Goal: Task Accomplishment & Management: Manage account settings

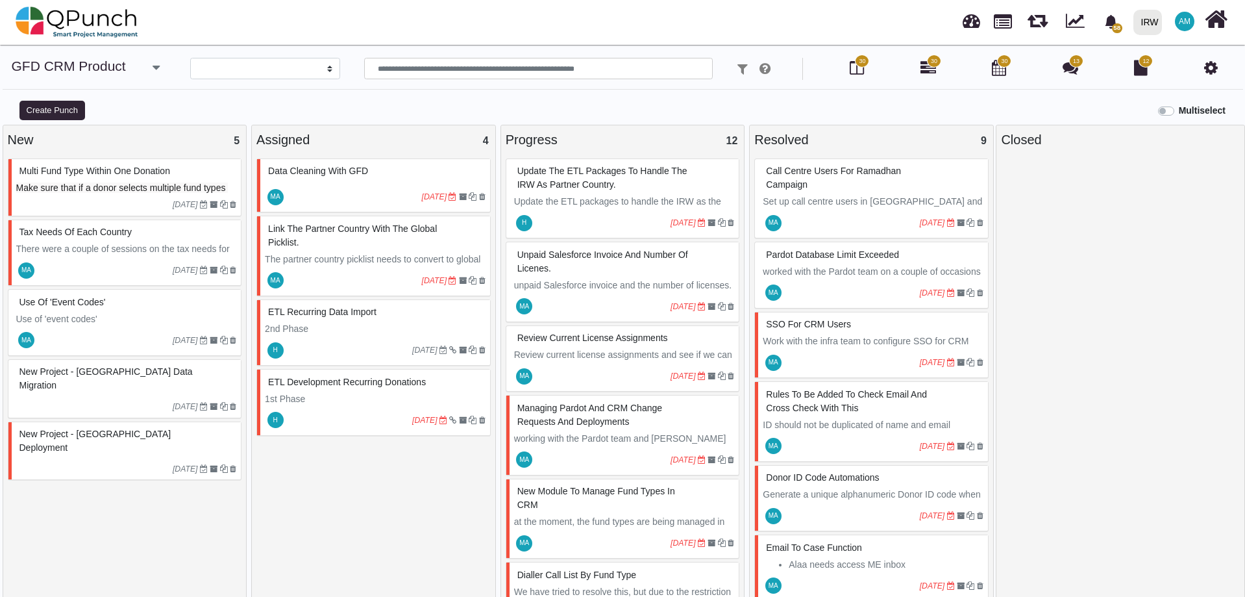
select select
click at [101, 20] on img at bounding box center [77, 22] width 123 height 39
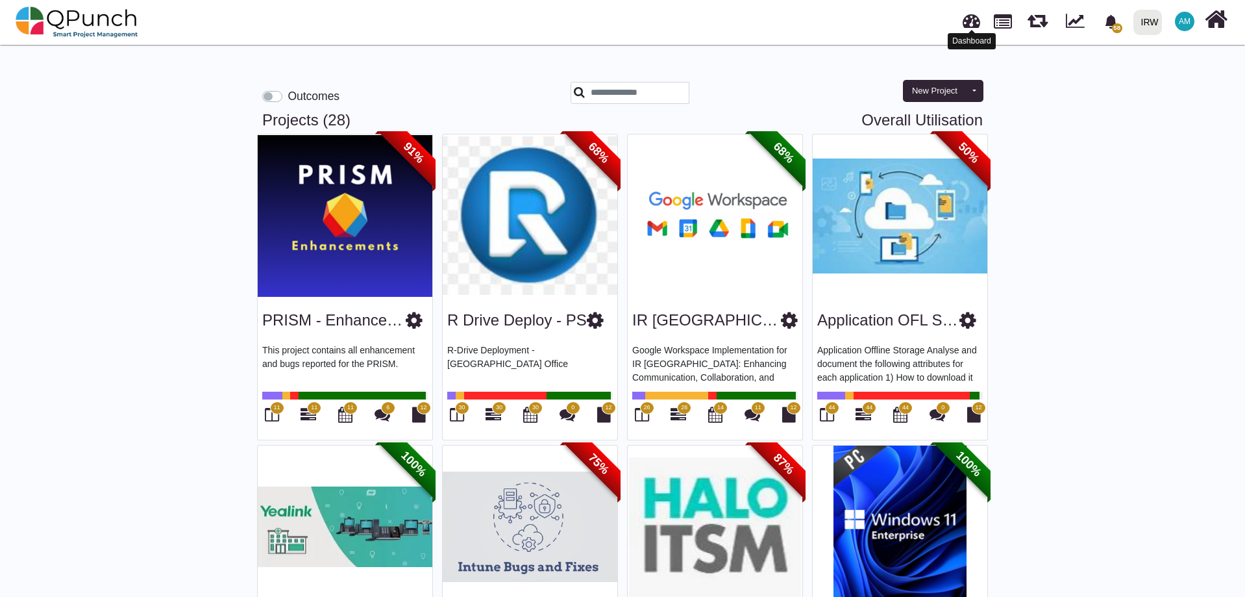
click at [972, 16] on link at bounding box center [972, 18] width 18 height 21
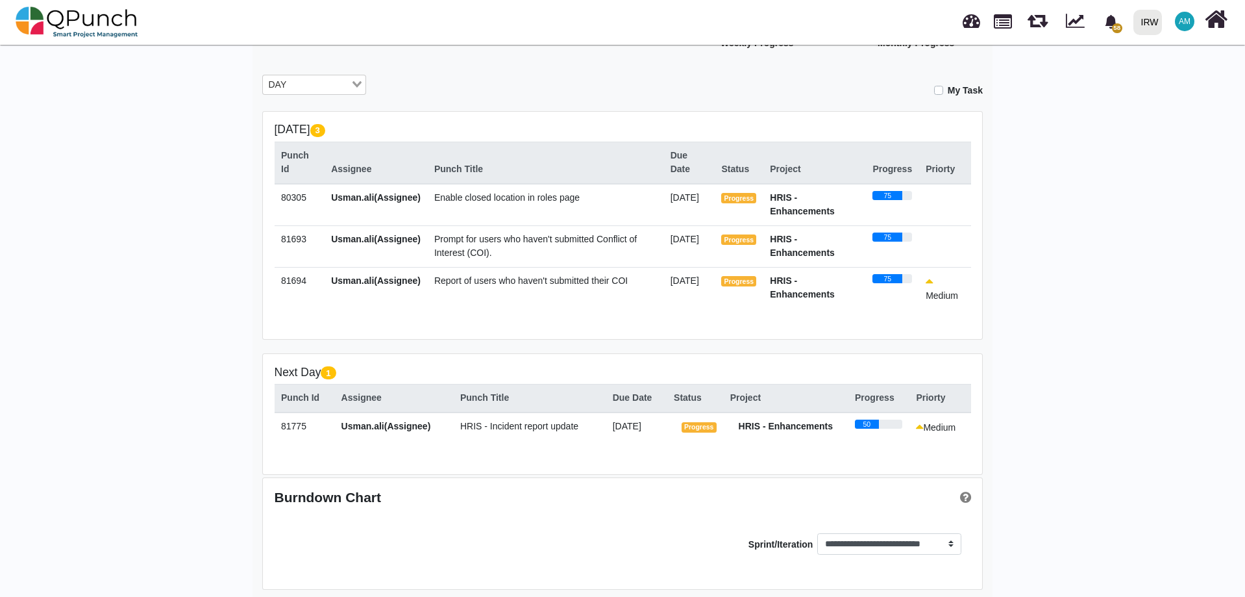
scroll to position [216, 0]
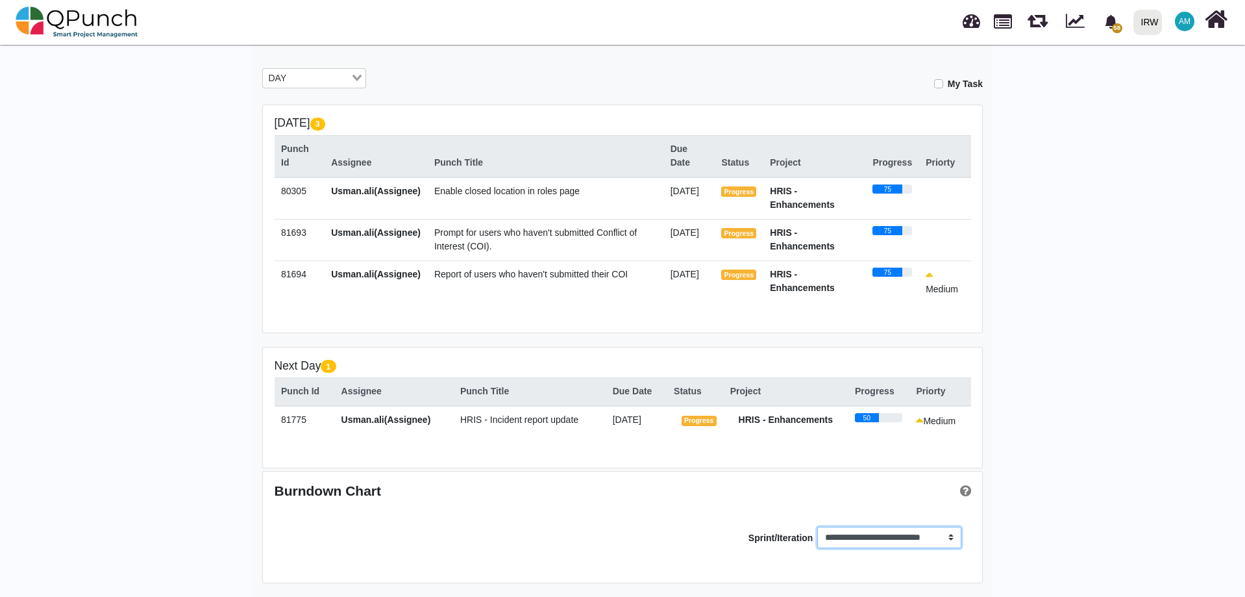
click at [906, 537] on select "**********" at bounding box center [888, 538] width 143 height 22
click at [489, 538] on div "**********" at bounding box center [623, 535] width 697 height 45
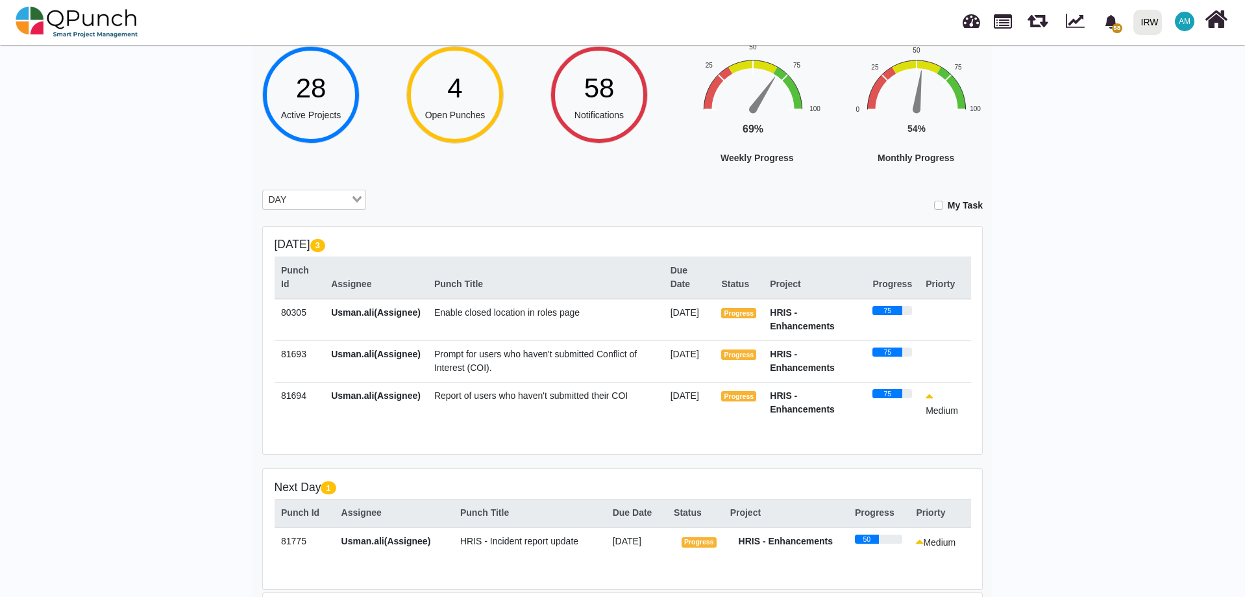
scroll to position [86, 0]
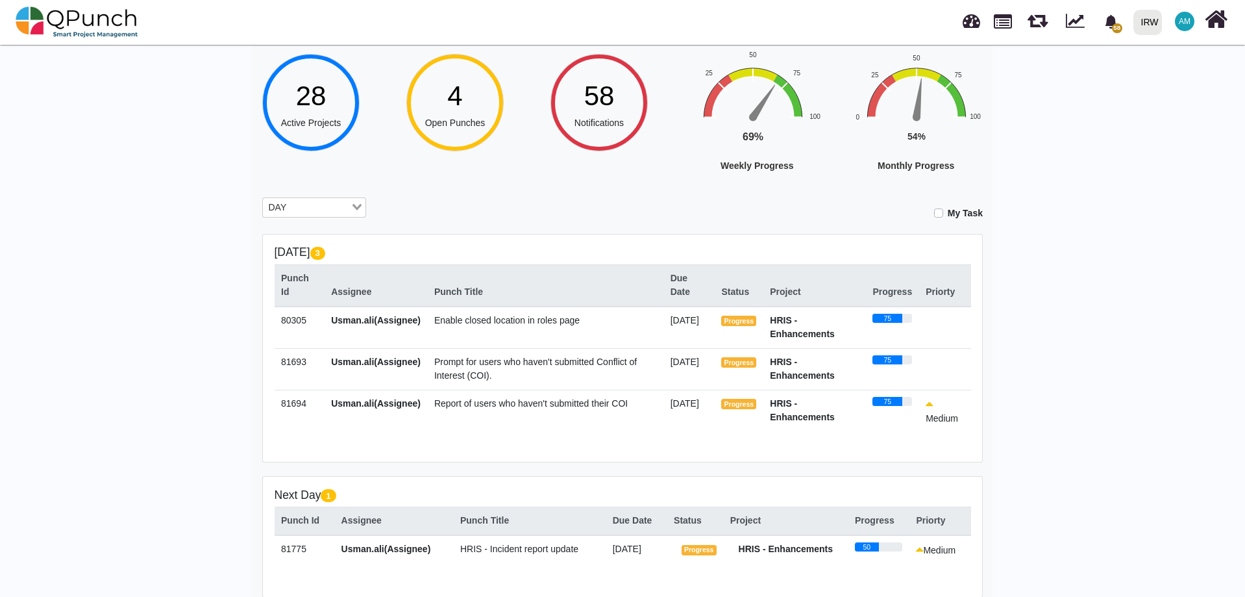
drag, startPoint x: 938, startPoint y: 217, endPoint x: 965, endPoint y: 272, distance: 61.3
click at [948, 217] on label "My Task" at bounding box center [965, 213] width 35 height 14
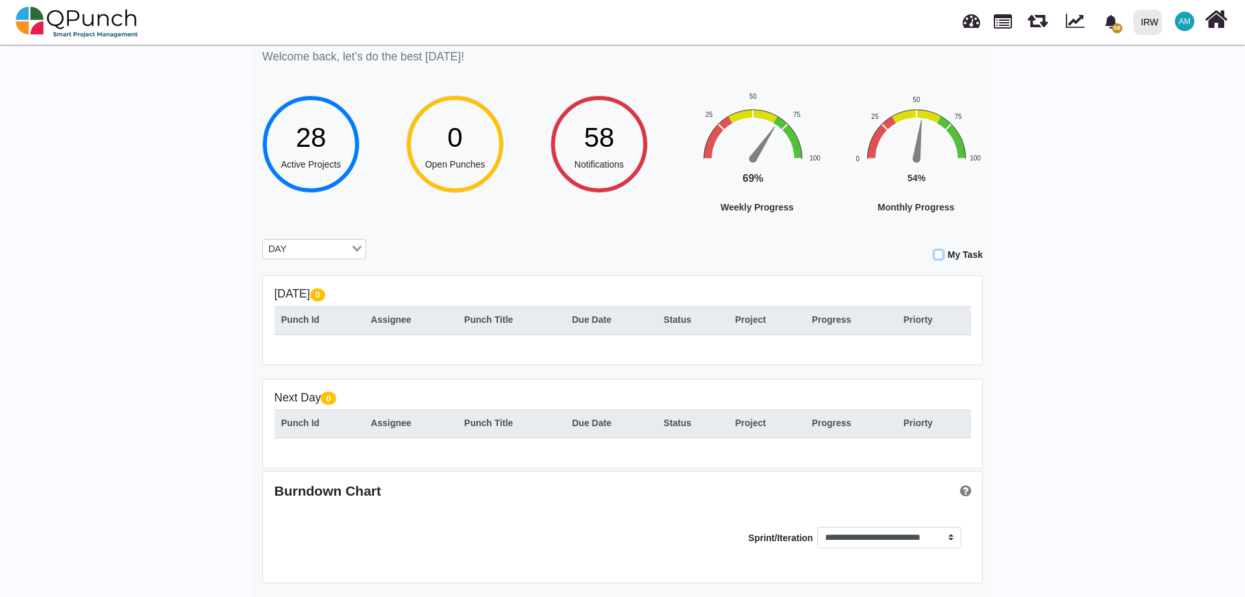
scroll to position [46, 0]
click at [331, 251] on input "Search for option" at bounding box center [320, 249] width 58 height 14
click at [301, 282] on li "WEEK" at bounding box center [314, 287] width 104 height 17
click at [948, 251] on label "My Task" at bounding box center [965, 255] width 35 height 14
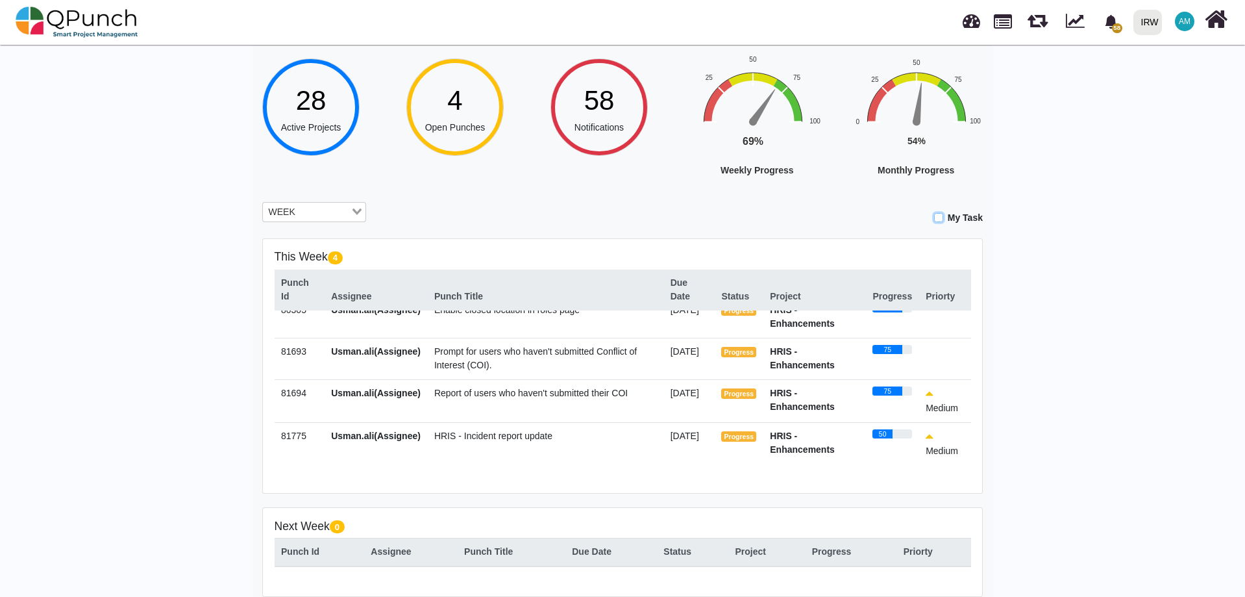
scroll to position [0, 0]
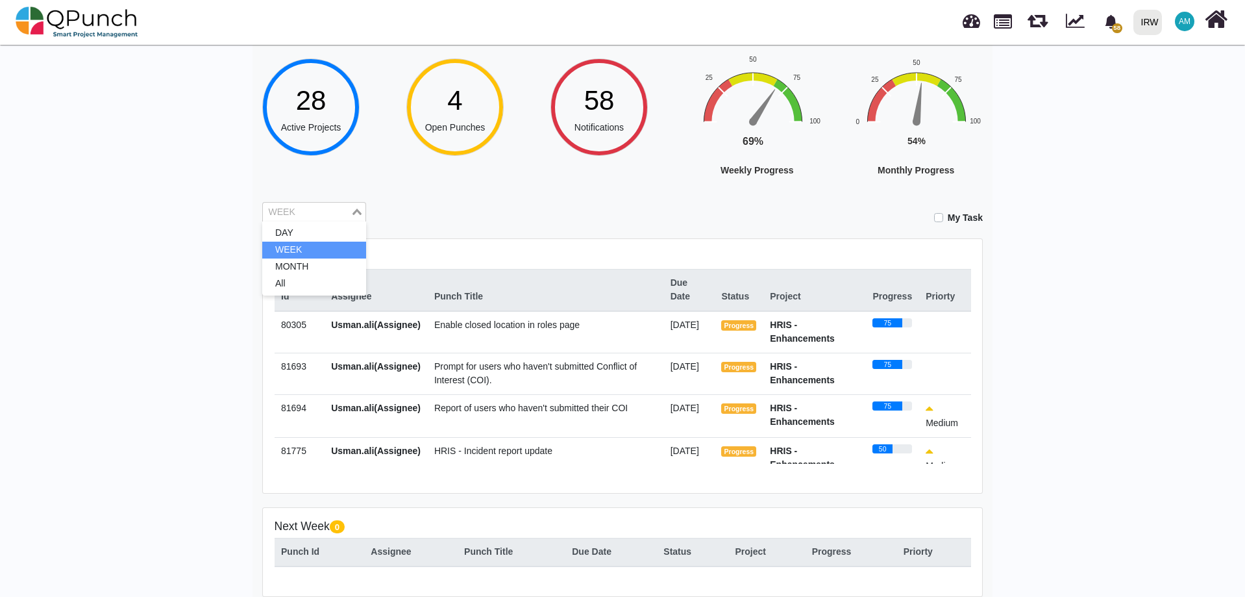
click at [356, 211] on icon "Search for option" at bounding box center [357, 211] width 9 height 6
click at [301, 268] on li "MONTH" at bounding box center [314, 266] width 104 height 17
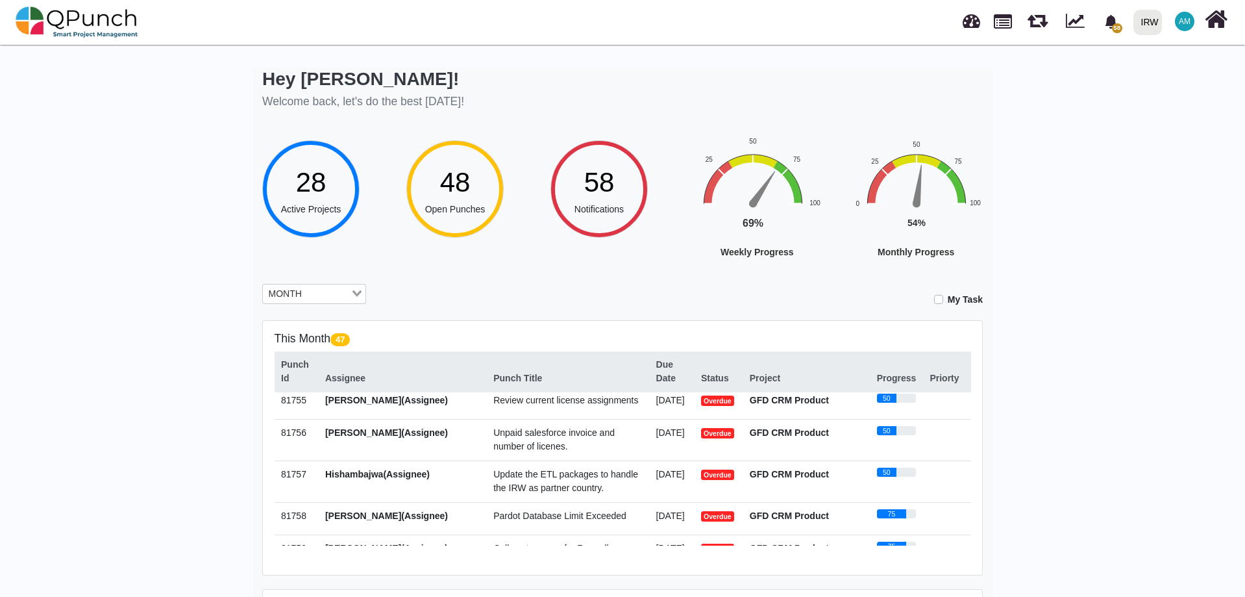
click at [948, 300] on label "My Task" at bounding box center [965, 300] width 35 height 14
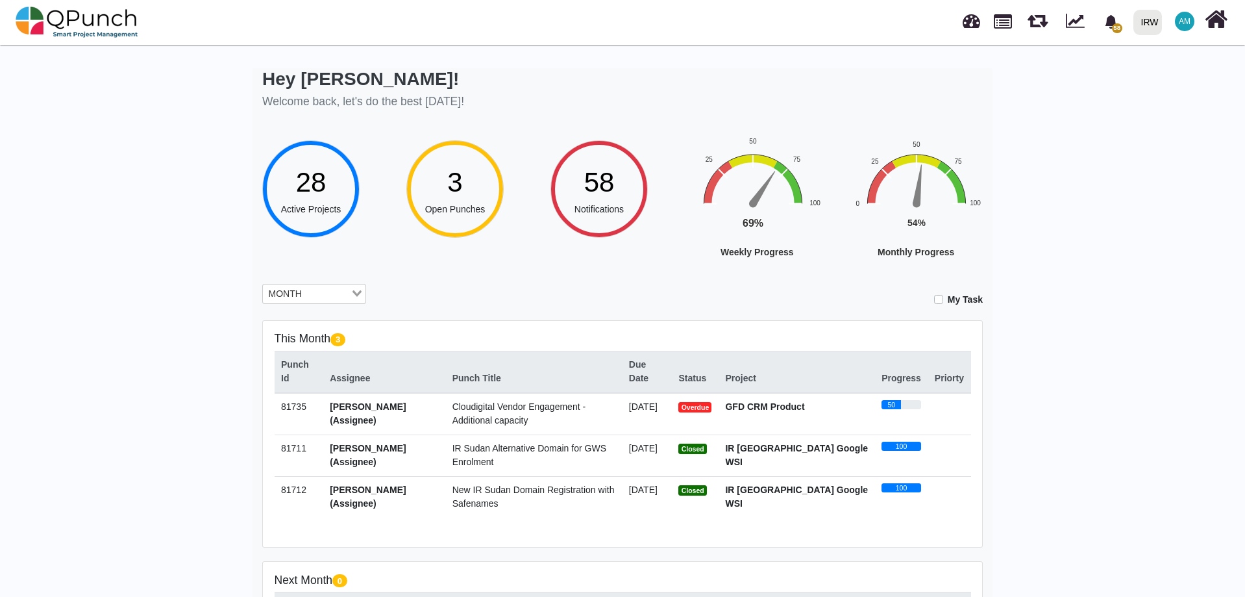
click at [948, 300] on label "My Task" at bounding box center [965, 300] width 35 height 14
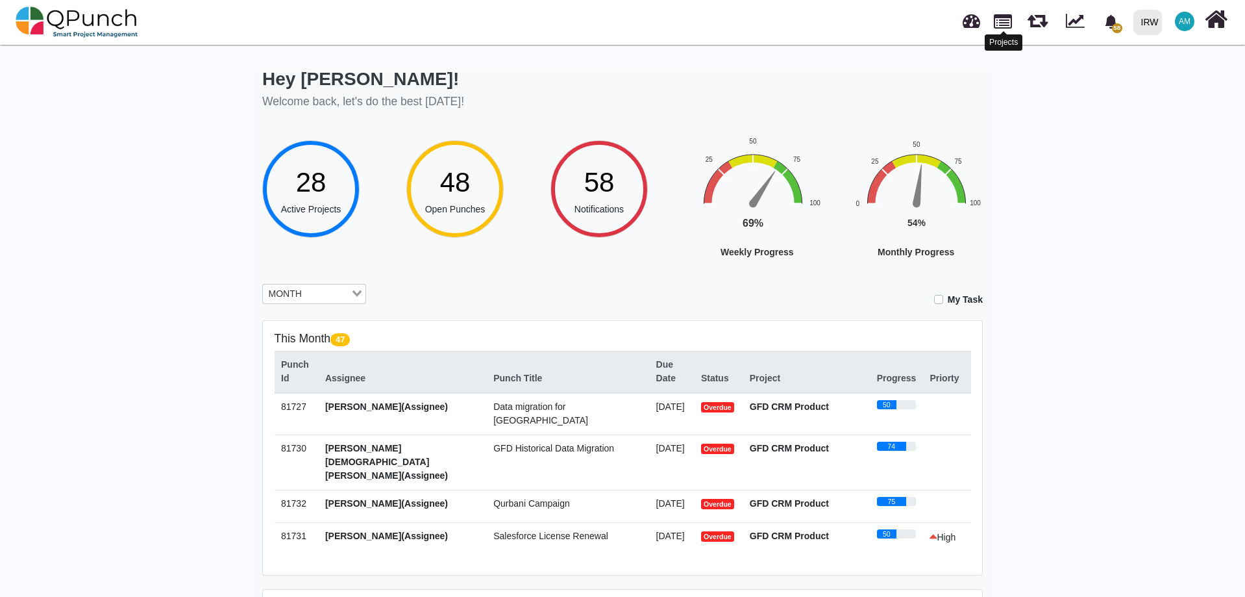
click at [1006, 25] on link at bounding box center [1003, 20] width 18 height 22
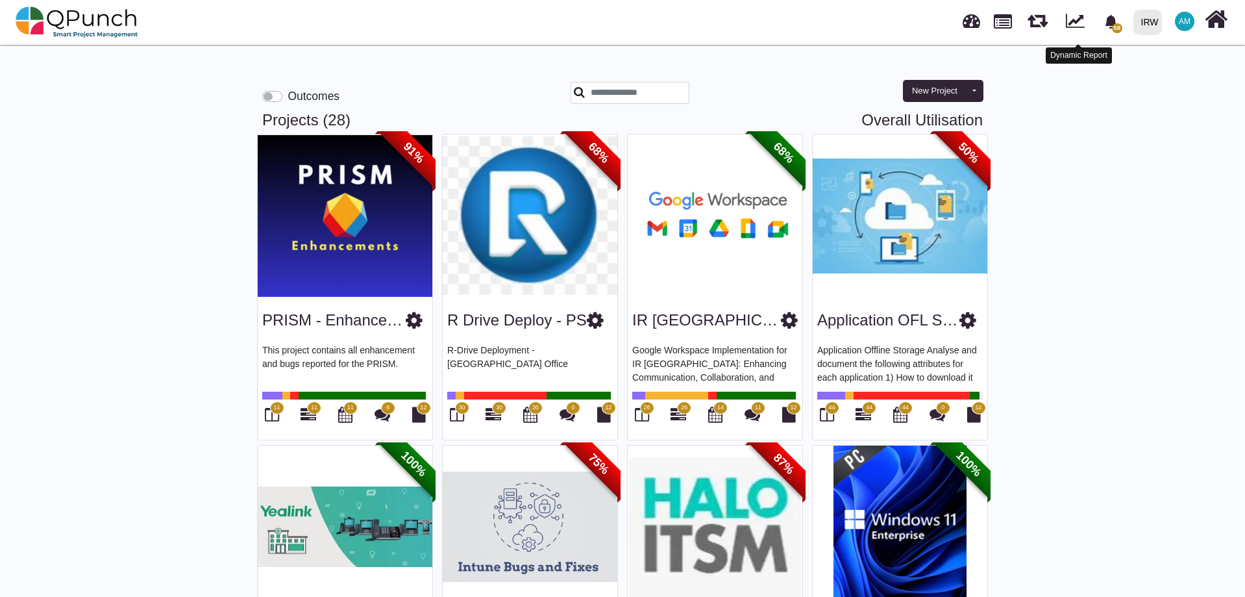
click at [1078, 19] on link at bounding box center [1075, 19] width 19 height 20
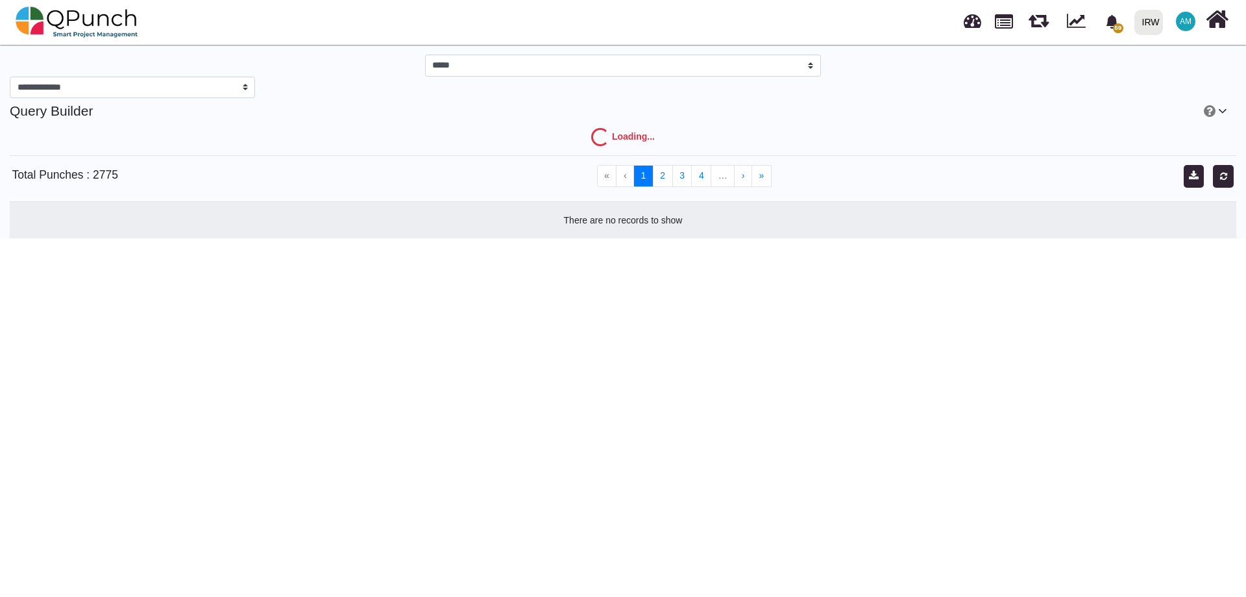
select select "***"
select select "****"
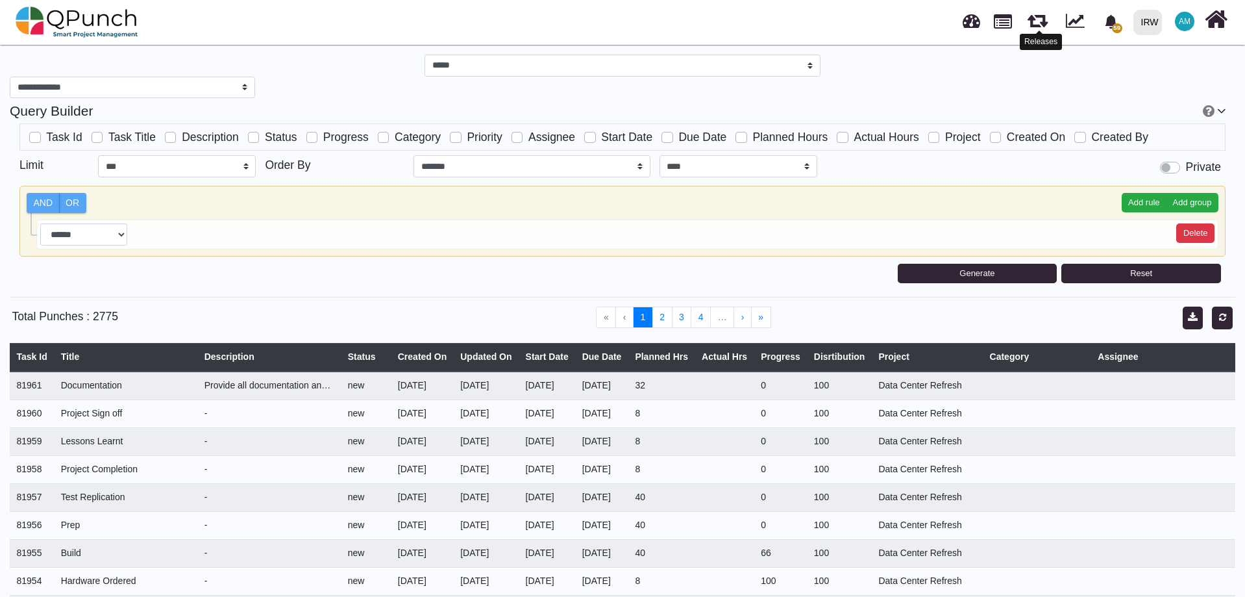
click at [1045, 21] on link at bounding box center [1038, 18] width 20 height 23
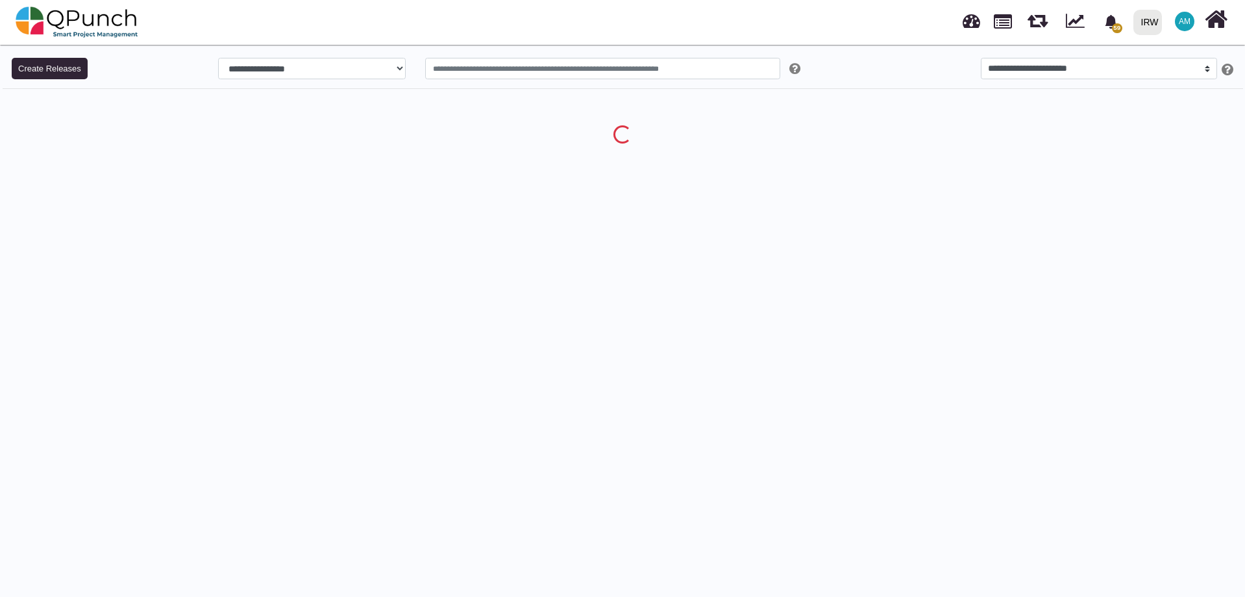
select select
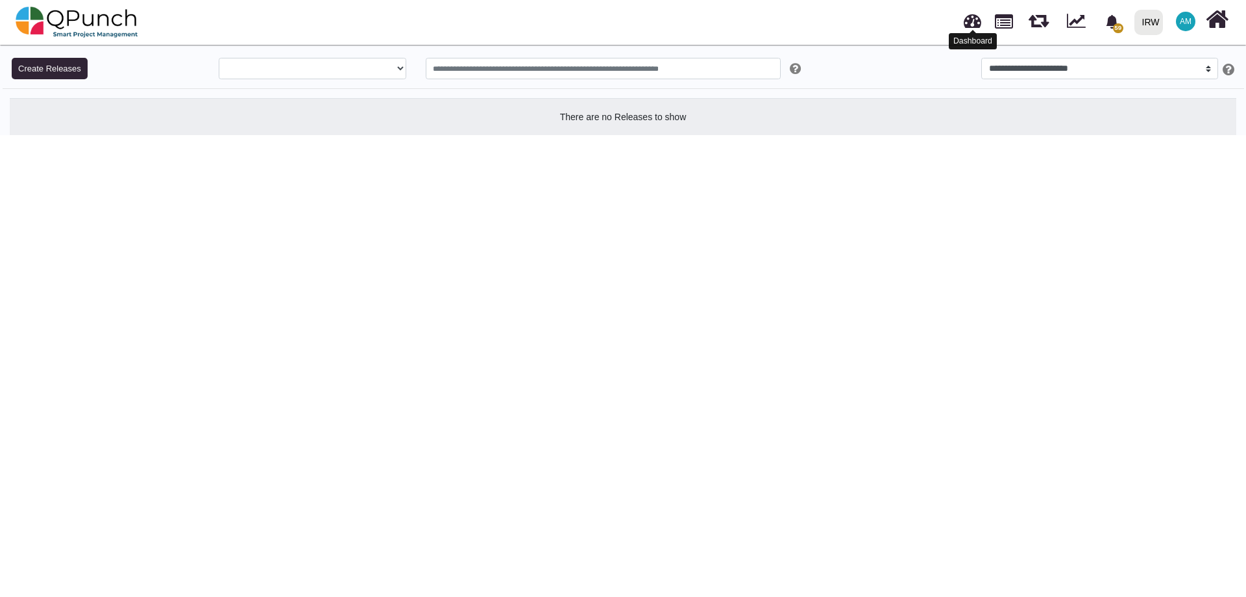
click at [972, 21] on link at bounding box center [973, 18] width 18 height 21
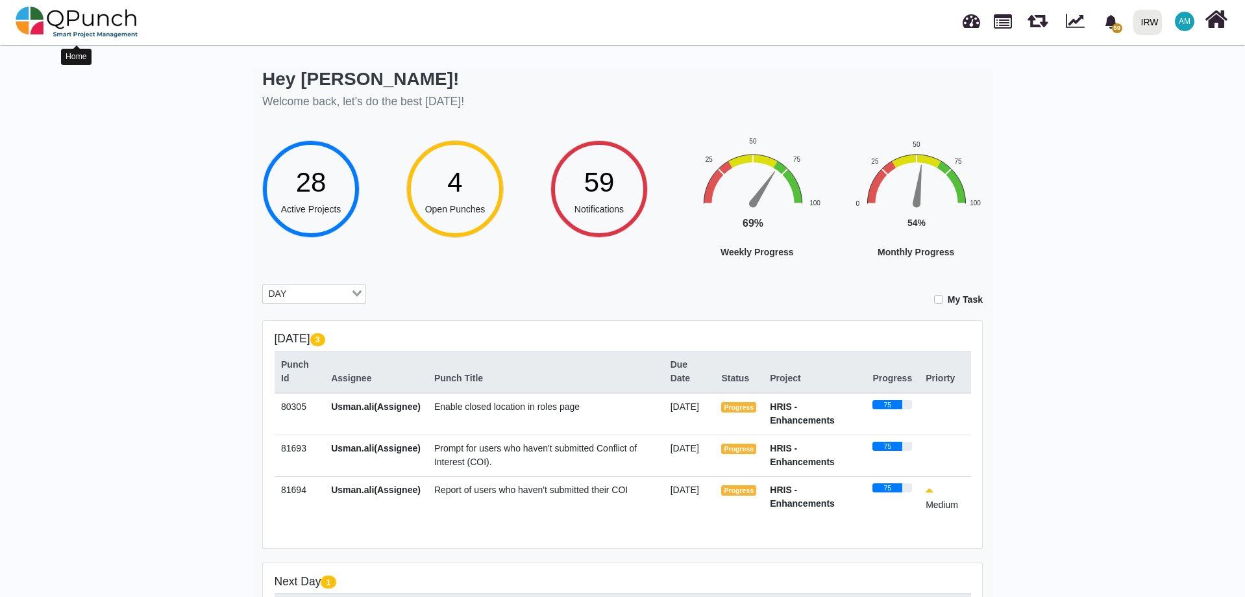
click at [79, 27] on img at bounding box center [77, 22] width 123 height 39
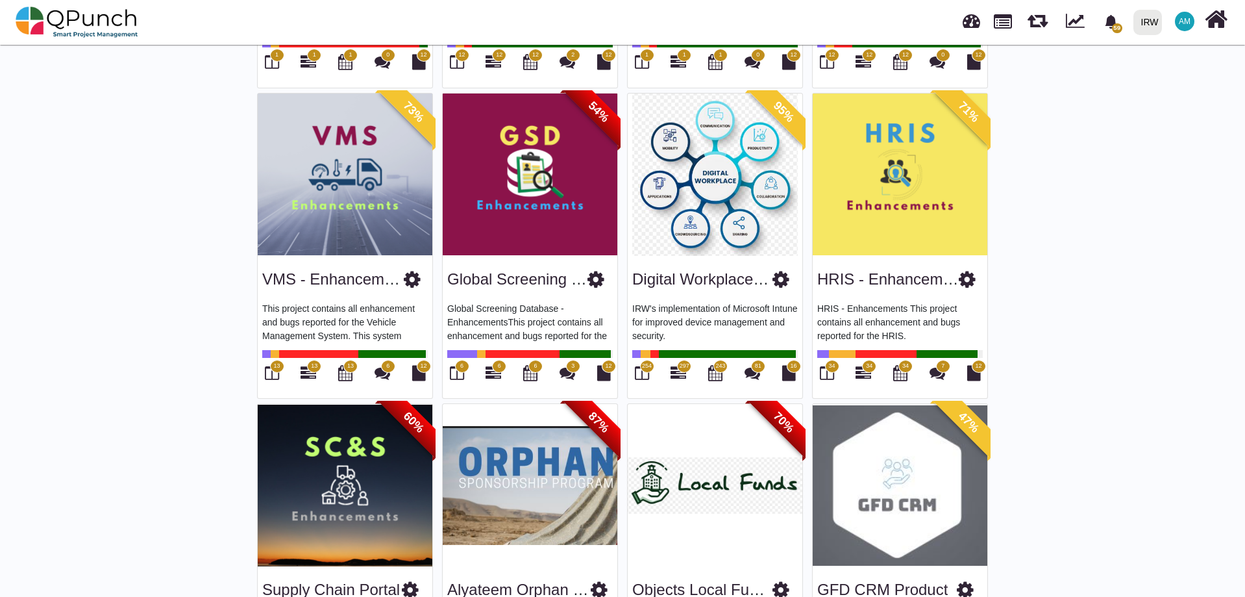
scroll to position [1428, 0]
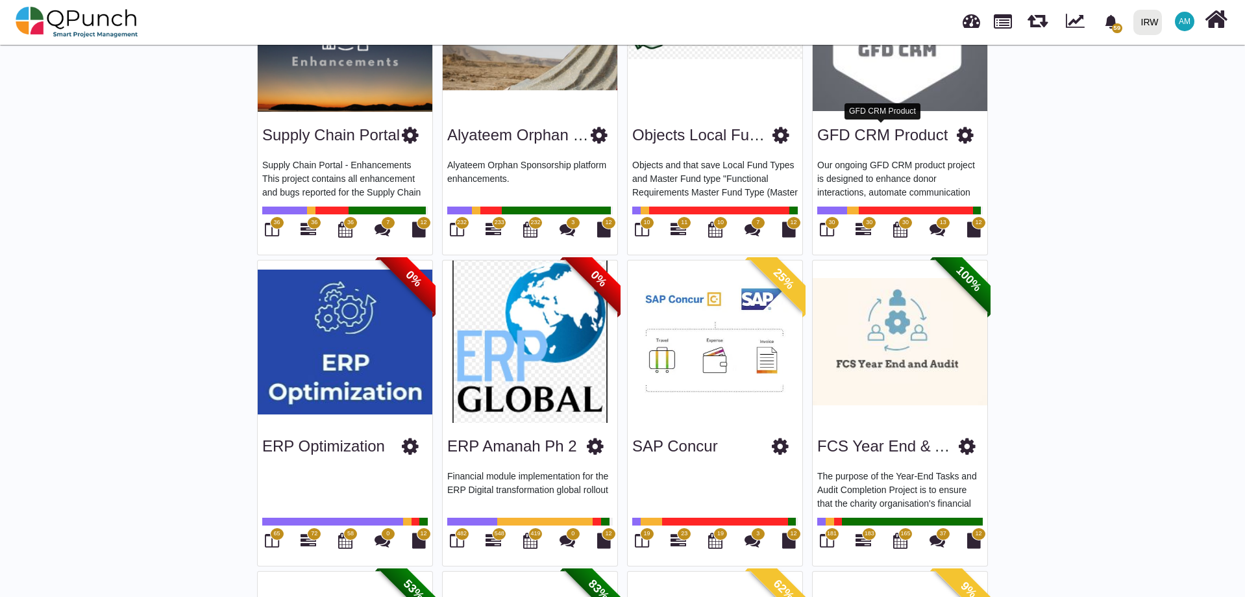
click at [876, 129] on link "GFD CRM Product" at bounding box center [882, 135] width 130 height 18
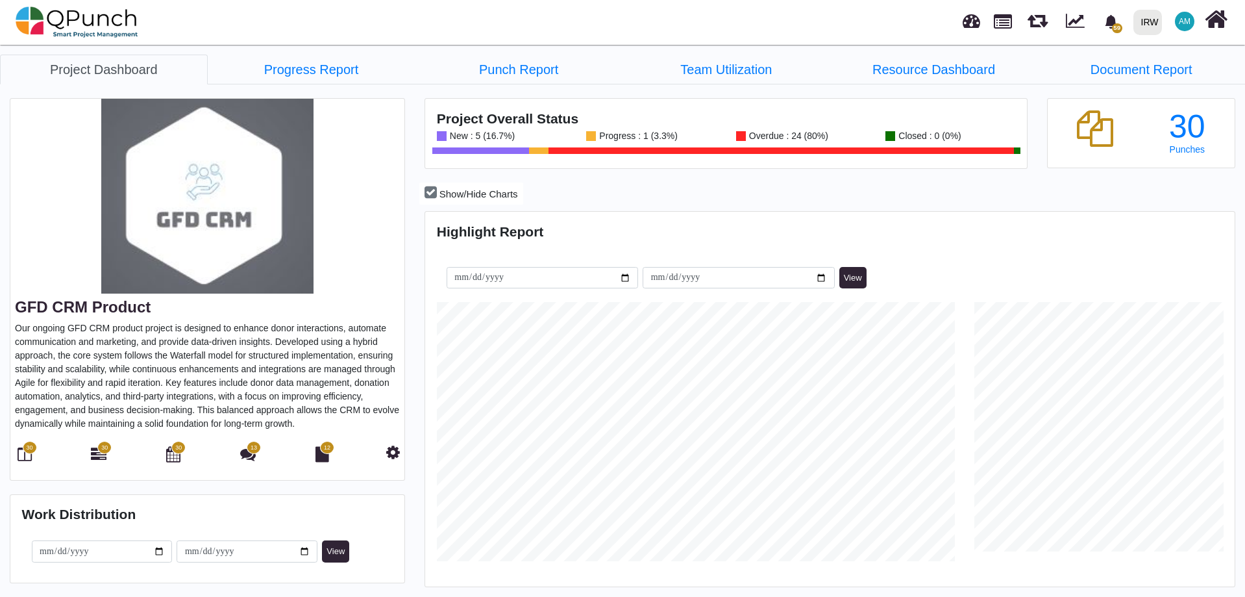
scroll to position [259, 269]
click at [24, 457] on icon at bounding box center [25, 454] width 14 height 16
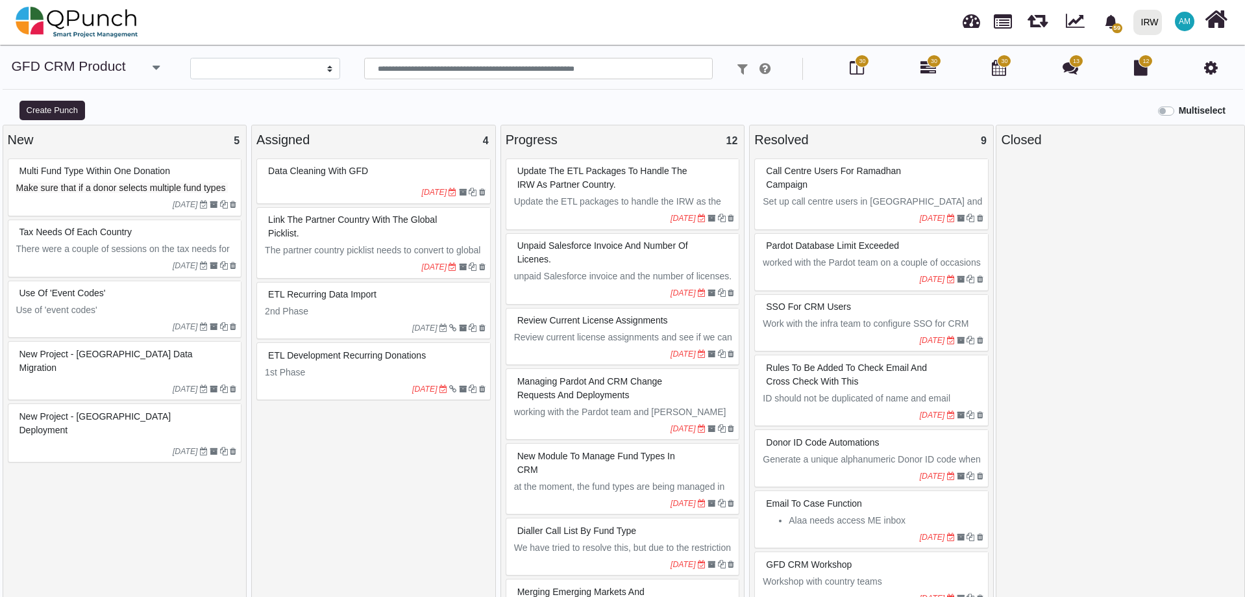
select select
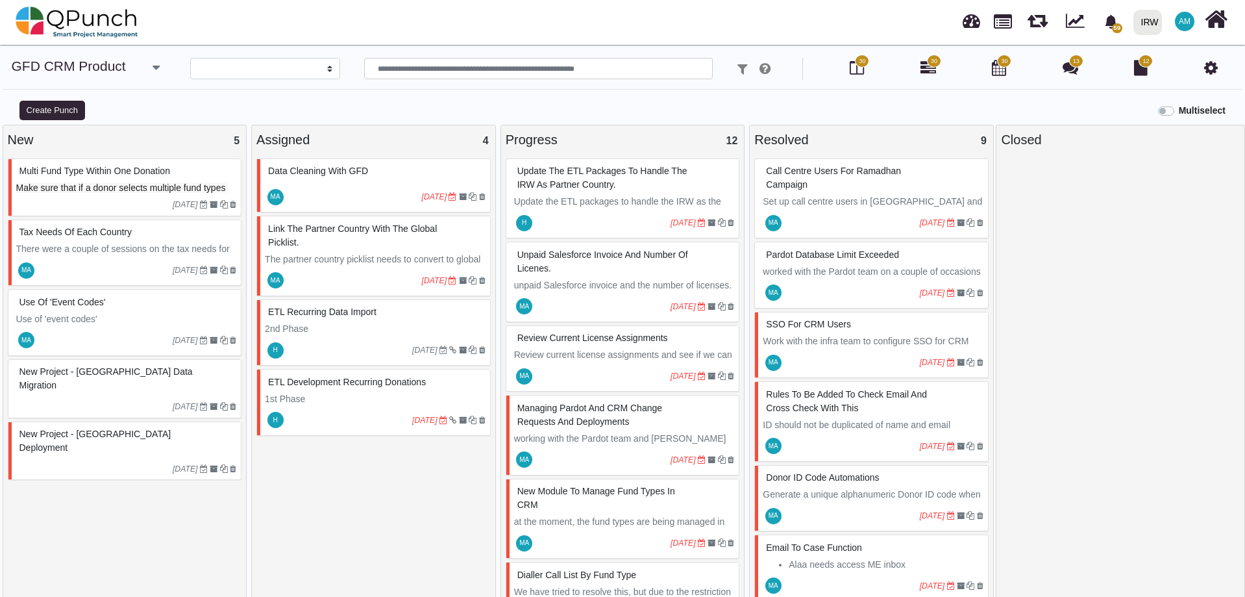
click at [379, 386] on span "ETL Development Recurring Donations" at bounding box center [347, 382] width 158 height 10
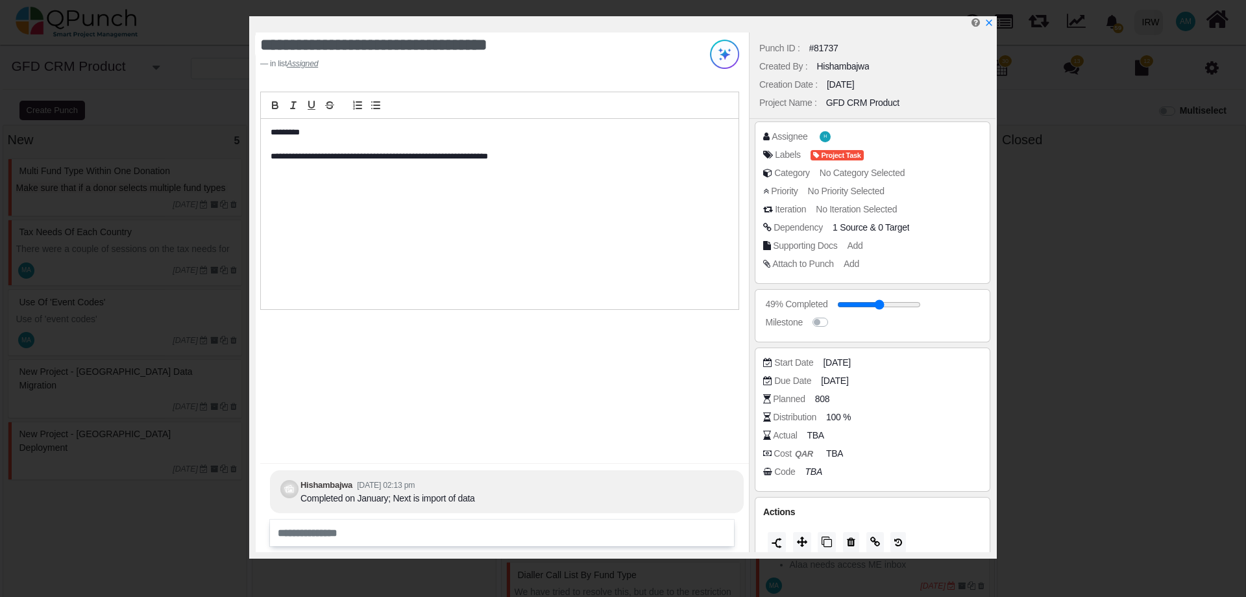
click at [778, 433] on div "Actual" at bounding box center [785, 435] width 24 height 14
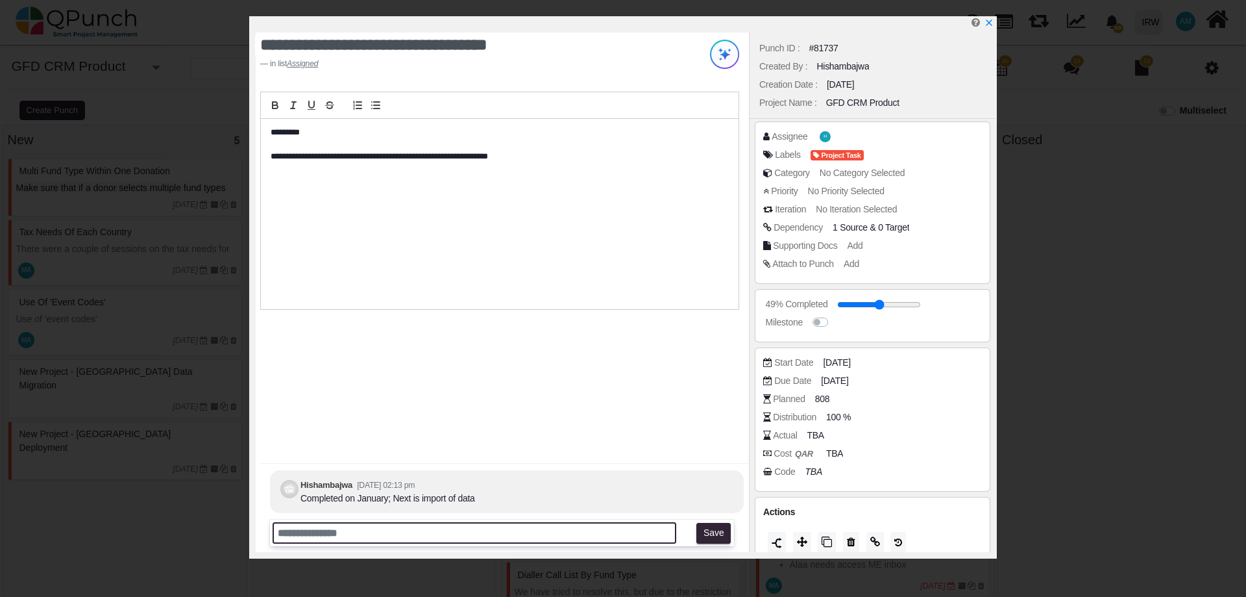
click at [428, 533] on input "text" at bounding box center [475, 532] width 404 height 21
click at [812, 432] on span "TBA" at bounding box center [817, 435] width 17 height 14
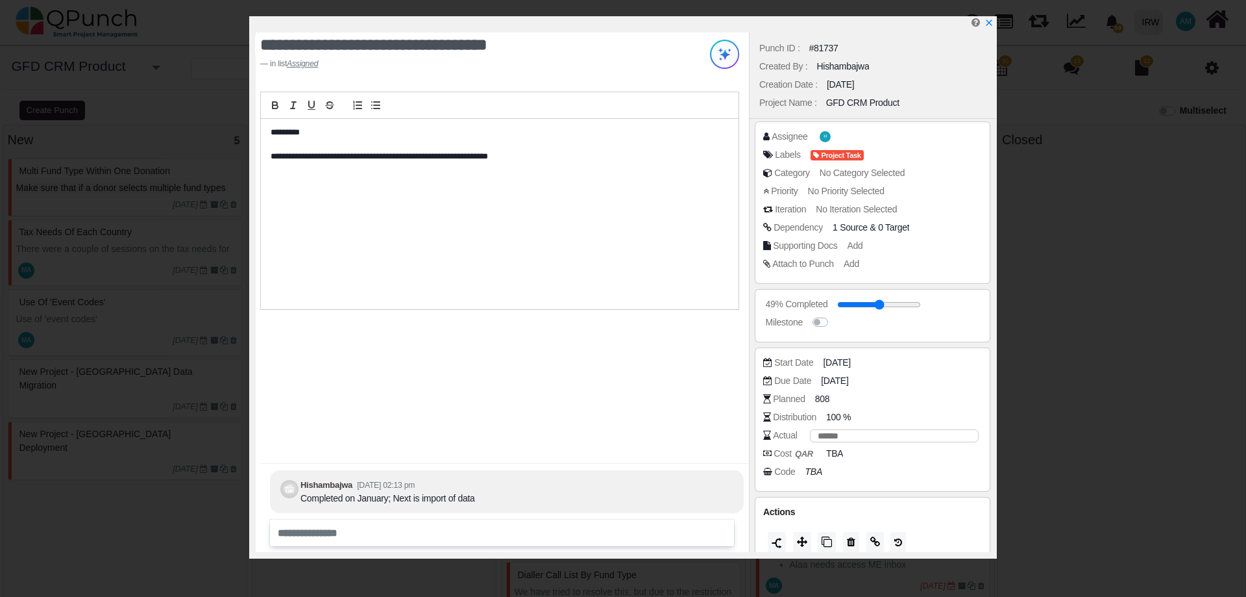
click at [858, 439] on input "number" at bounding box center [894, 435] width 169 height 13
type input "*"
click at [532, 421] on div "**********" at bounding box center [502, 291] width 493 height 519
click at [824, 439] on div "Actual 1" at bounding box center [875, 434] width 225 height 13
click at [815, 437] on div "Actual 1" at bounding box center [875, 434] width 225 height 13
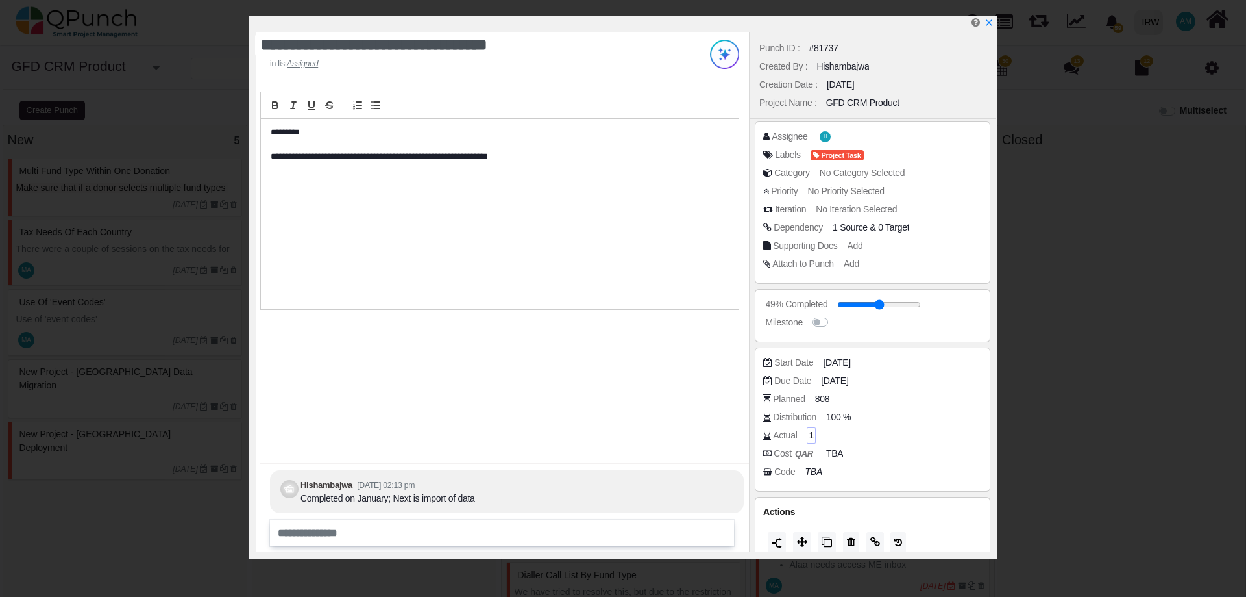
click at [808, 436] on div "1" at bounding box center [811, 435] width 9 height 16
drag, startPoint x: 828, startPoint y: 436, endPoint x: 799, endPoint y: 438, distance: 30.0
click at [803, 438] on div "Actual *" at bounding box center [875, 434] width 225 height 13
type input "*"
click at [648, 416] on div "**********" at bounding box center [502, 291] width 493 height 519
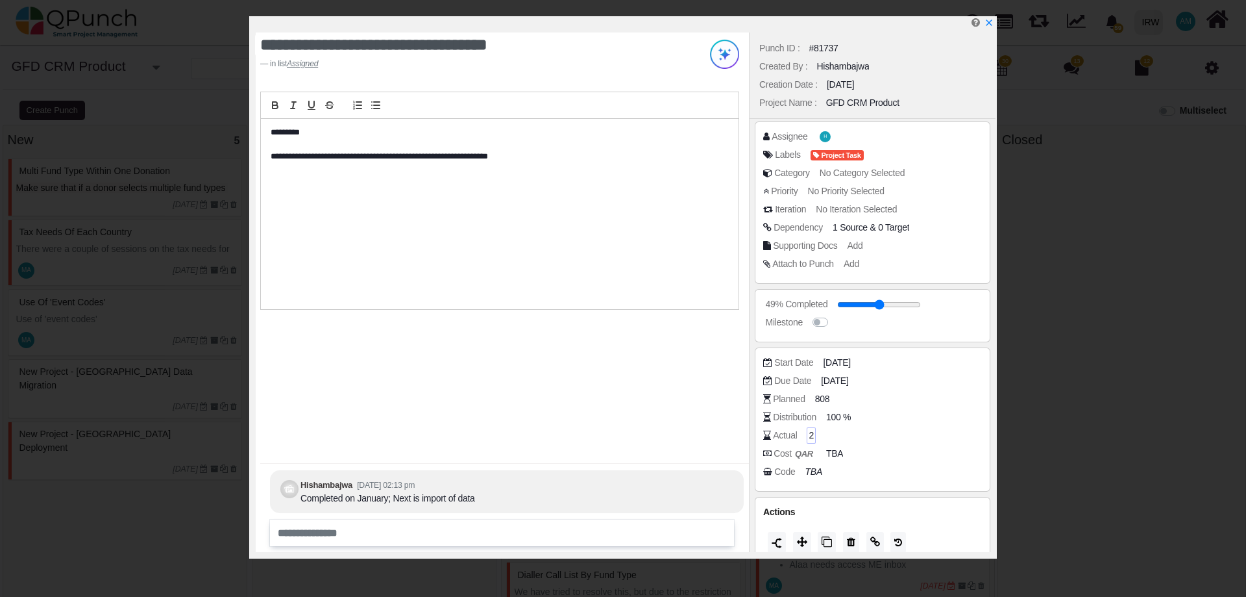
click at [812, 430] on div "Start Date [DATE] Due Date [DATE] Planned 808 Distribution 100 % Actual 2 Cost …" at bounding box center [872, 419] width 219 height 127
click at [808, 437] on div "2" at bounding box center [811, 435] width 9 height 16
drag, startPoint x: 826, startPoint y: 436, endPoint x: 803, endPoint y: 436, distance: 23.4
click at [810, 436] on div "*" at bounding box center [891, 435] width 175 height 14
type input "*"
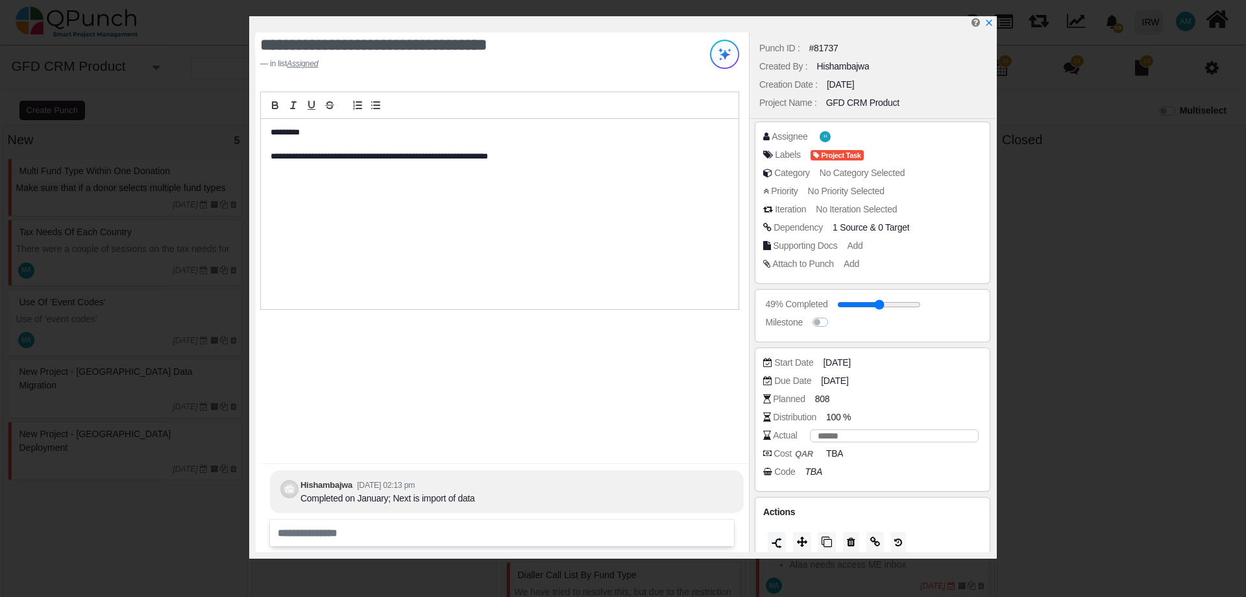
click at [549, 408] on div "**********" at bounding box center [502, 291] width 493 height 519
click at [815, 435] on div "Actual 4" at bounding box center [875, 434] width 225 height 13
click at [807, 435] on div "4" at bounding box center [811, 435] width 9 height 16
drag, startPoint x: 826, startPoint y: 436, endPoint x: 815, endPoint y: 436, distance: 11.7
click at [815, 436] on input "*" at bounding box center [894, 435] width 169 height 13
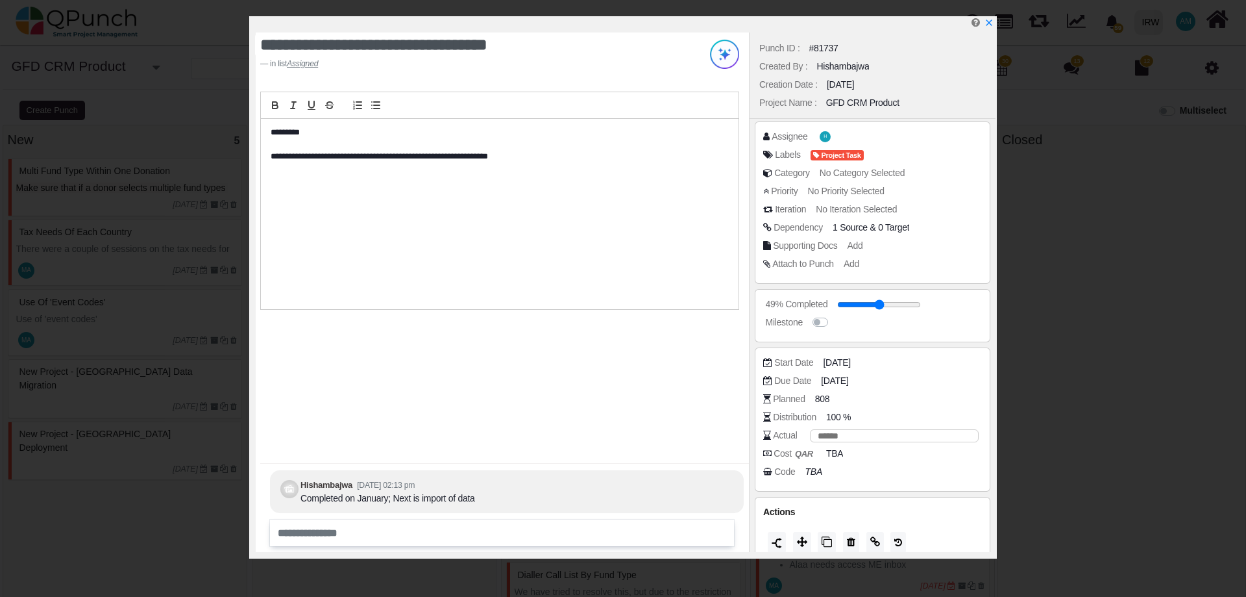
click at [588, 382] on div "**********" at bounding box center [502, 291] width 493 height 519
click at [991, 23] on icon "x" at bounding box center [989, 23] width 10 height 10
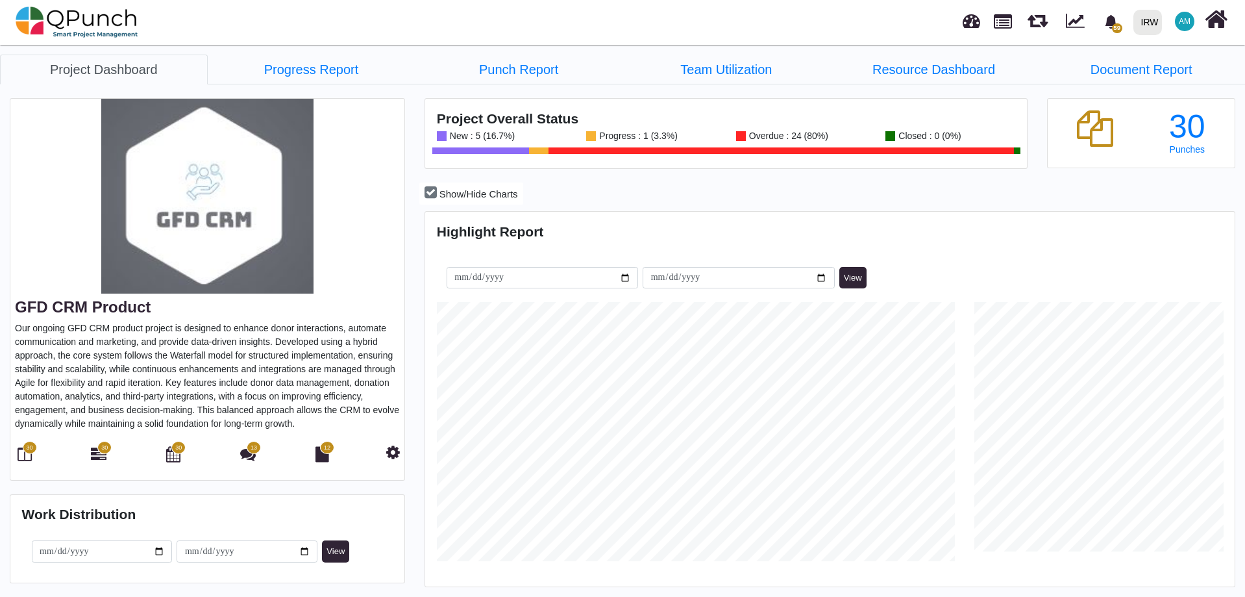
scroll to position [358, 806]
click at [906, 72] on link "Resource Dashboard" at bounding box center [934, 70] width 208 height 30
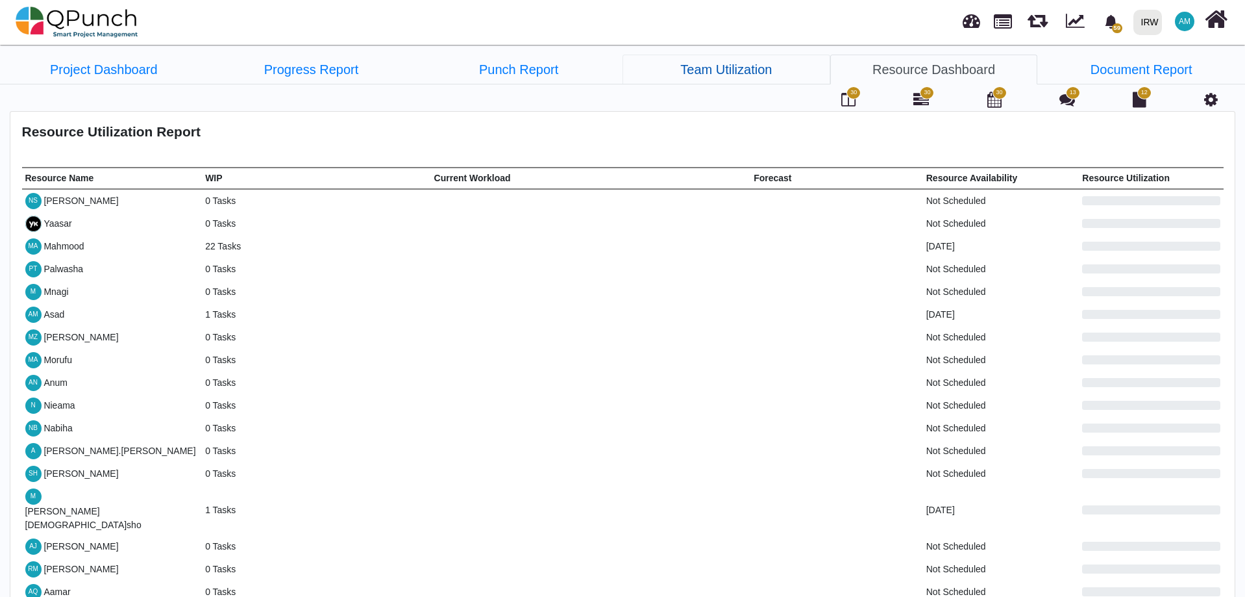
click at [752, 68] on link "Team Utilization" at bounding box center [727, 70] width 208 height 30
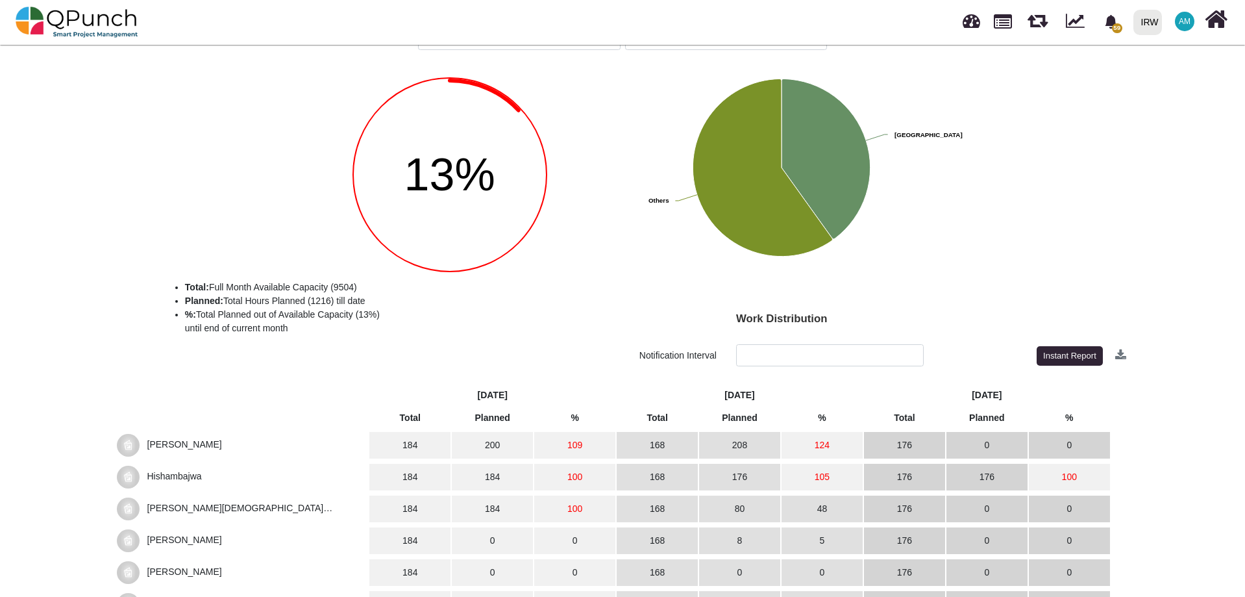
scroll to position [171, 0]
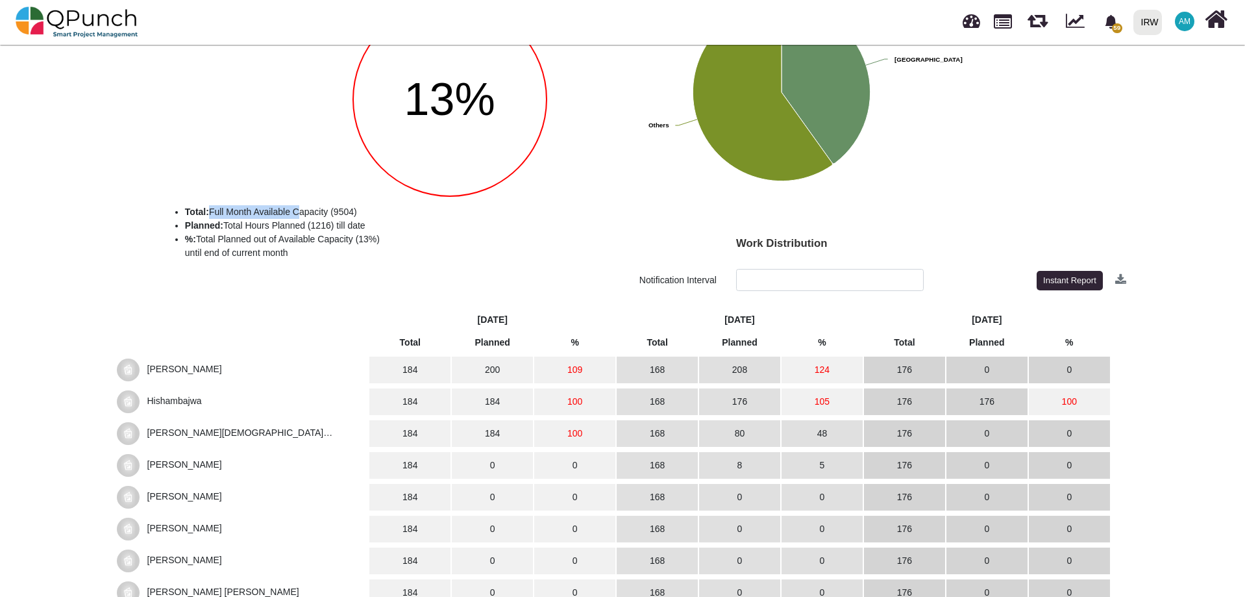
drag, startPoint x: 210, startPoint y: 210, endPoint x: 298, endPoint y: 210, distance: 88.3
click at [298, 210] on li "Total: Full Month Available Capacity (9504)" at bounding box center [421, 212] width 473 height 14
click at [156, 325] on th at bounding box center [241, 331] width 253 height 40
drag, startPoint x: 507, startPoint y: 366, endPoint x: 478, endPoint y: 370, distance: 29.5
click at [478, 370] on td "200" at bounding box center [492, 369] width 81 height 27
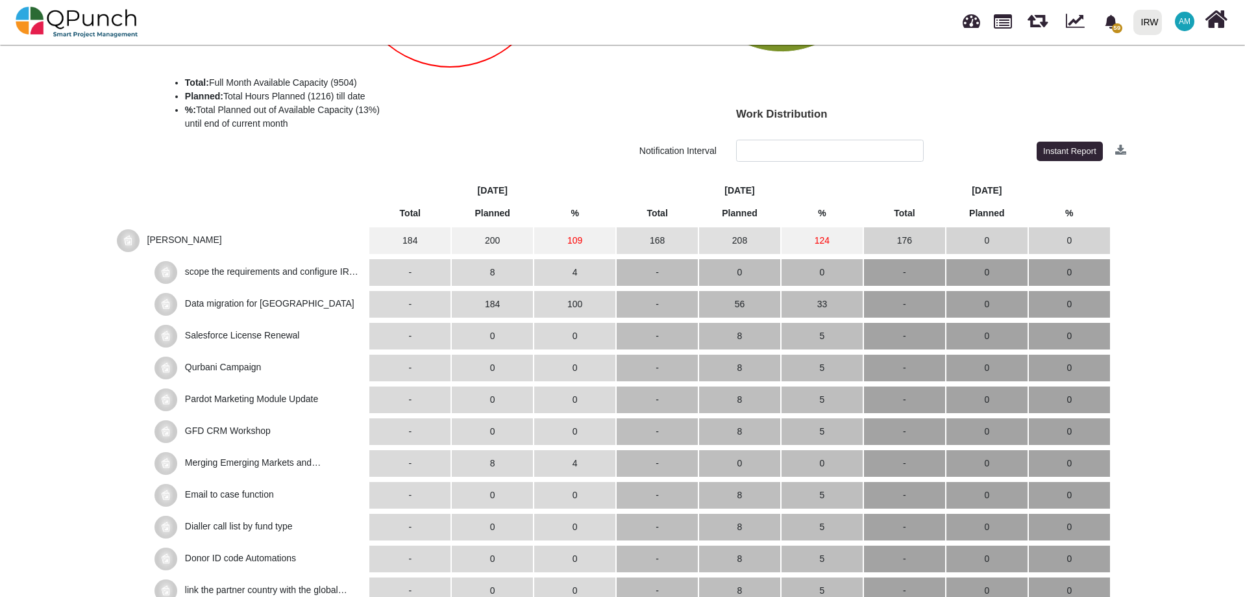
scroll to position [301, 0]
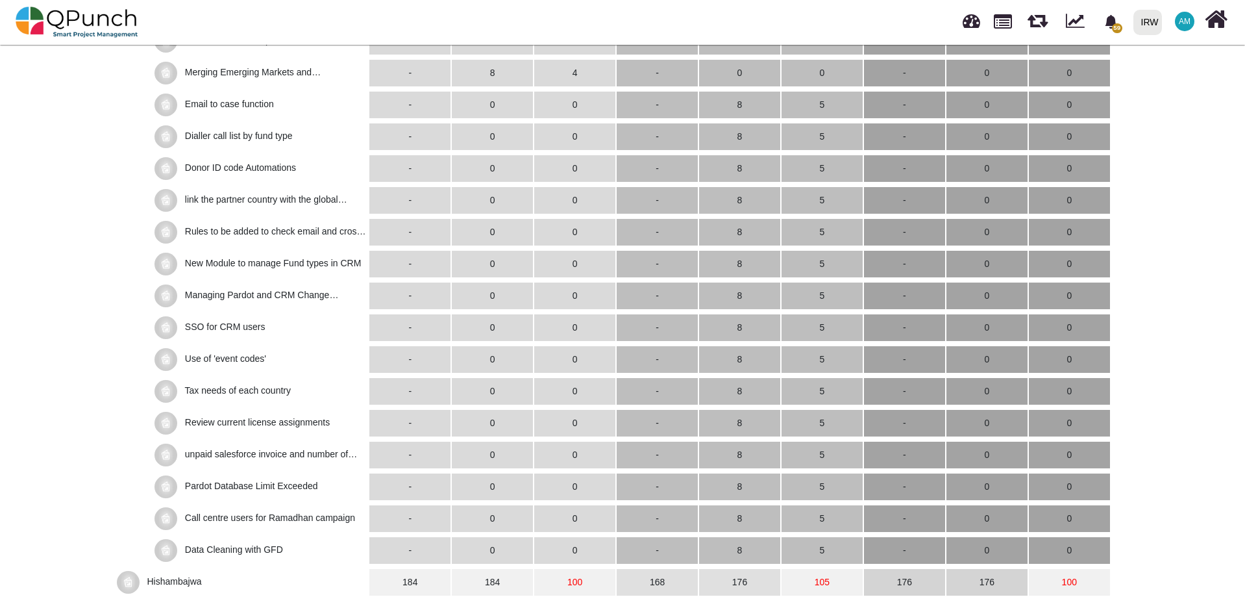
scroll to position [431, 0]
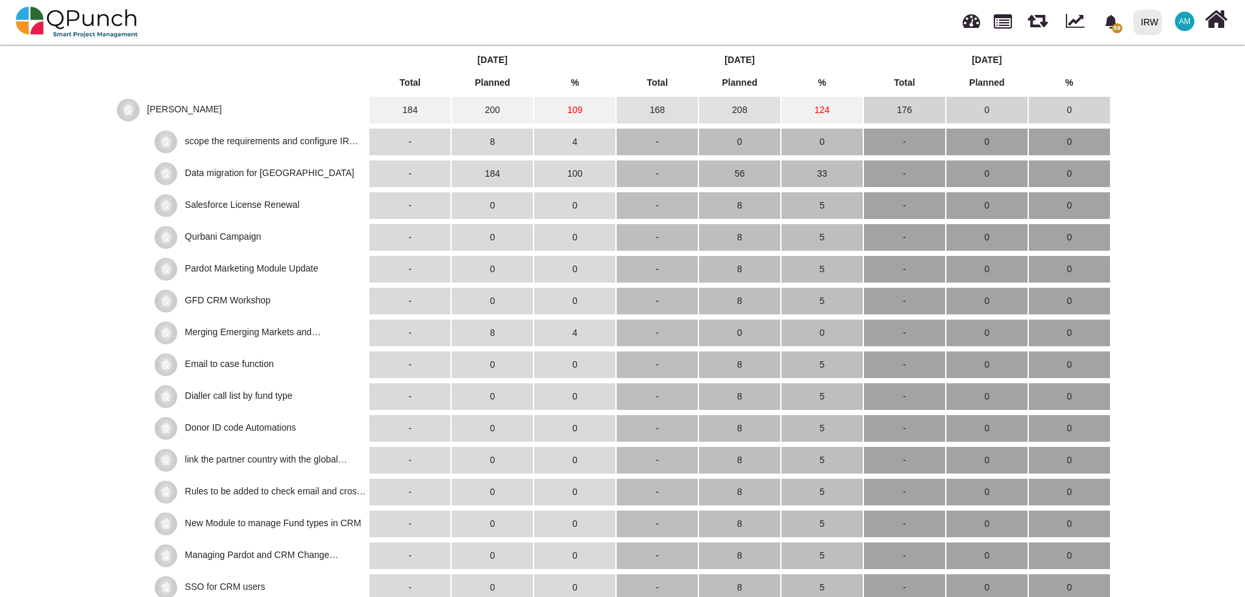
click at [579, 174] on td "100" at bounding box center [574, 173] width 81 height 27
drag, startPoint x: 587, startPoint y: 174, endPoint x: 660, endPoint y: 575, distance: 407.9
click at [561, 175] on td "100" at bounding box center [574, 173] width 81 height 27
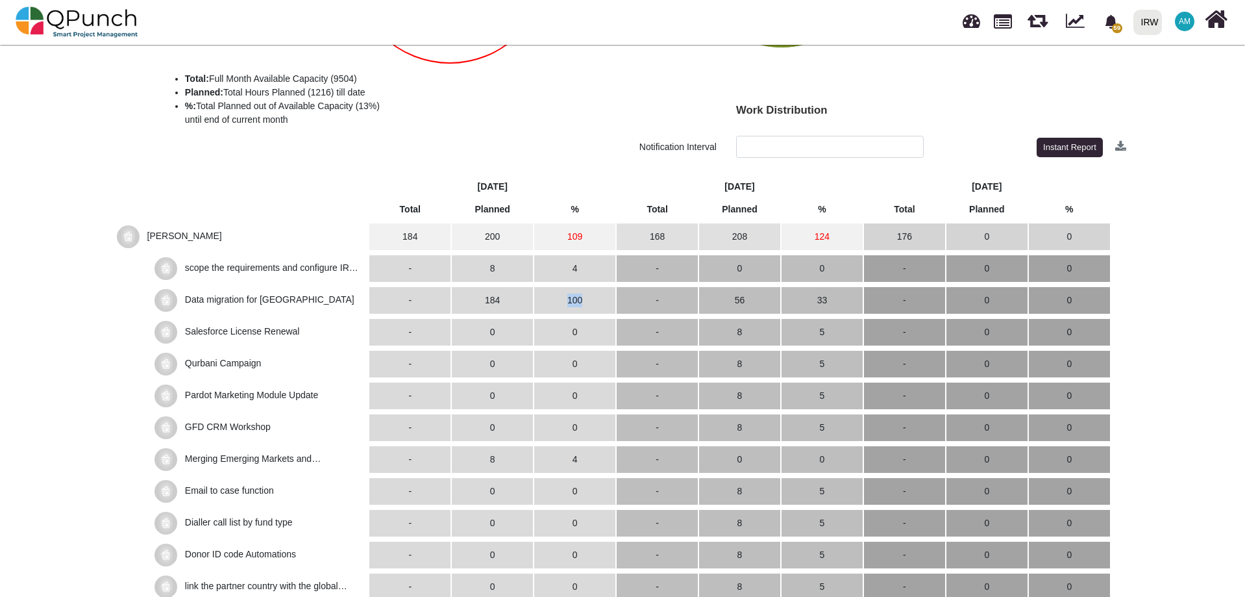
scroll to position [301, 0]
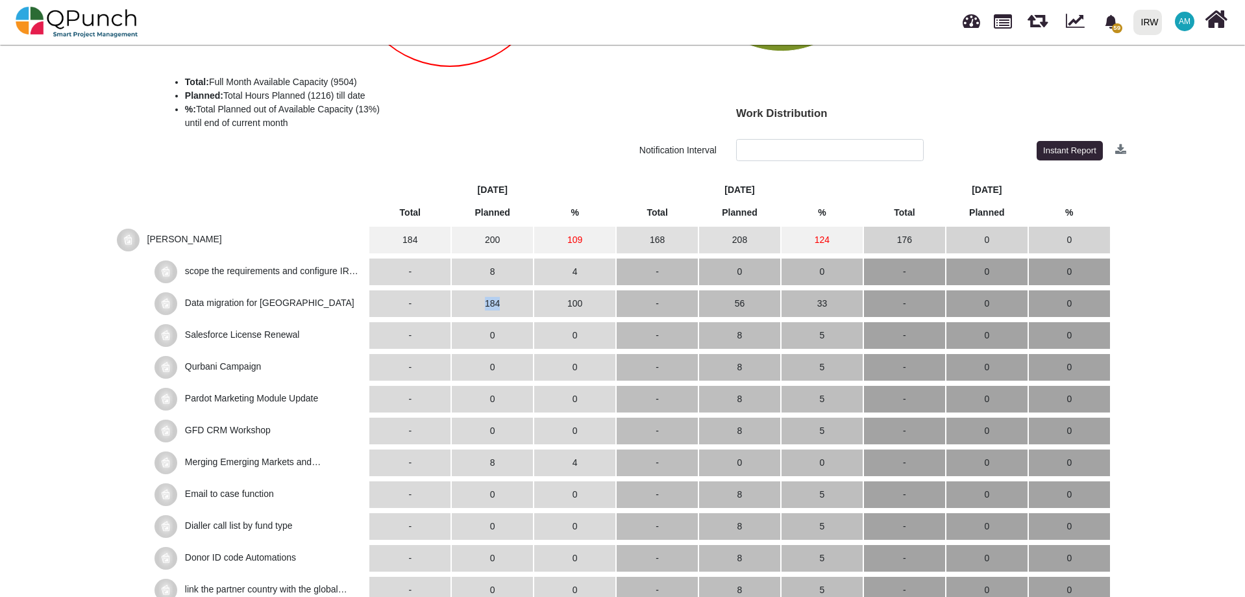
drag, startPoint x: 488, startPoint y: 303, endPoint x: 507, endPoint y: 300, distance: 19.7
click at [507, 300] on td "184" at bounding box center [492, 303] width 81 height 27
click at [740, 306] on td "56" at bounding box center [739, 303] width 81 height 27
drag, startPoint x: 748, startPoint y: 303, endPoint x: 725, endPoint y: 304, distance: 23.4
click at [725, 304] on td "56" at bounding box center [739, 303] width 81 height 27
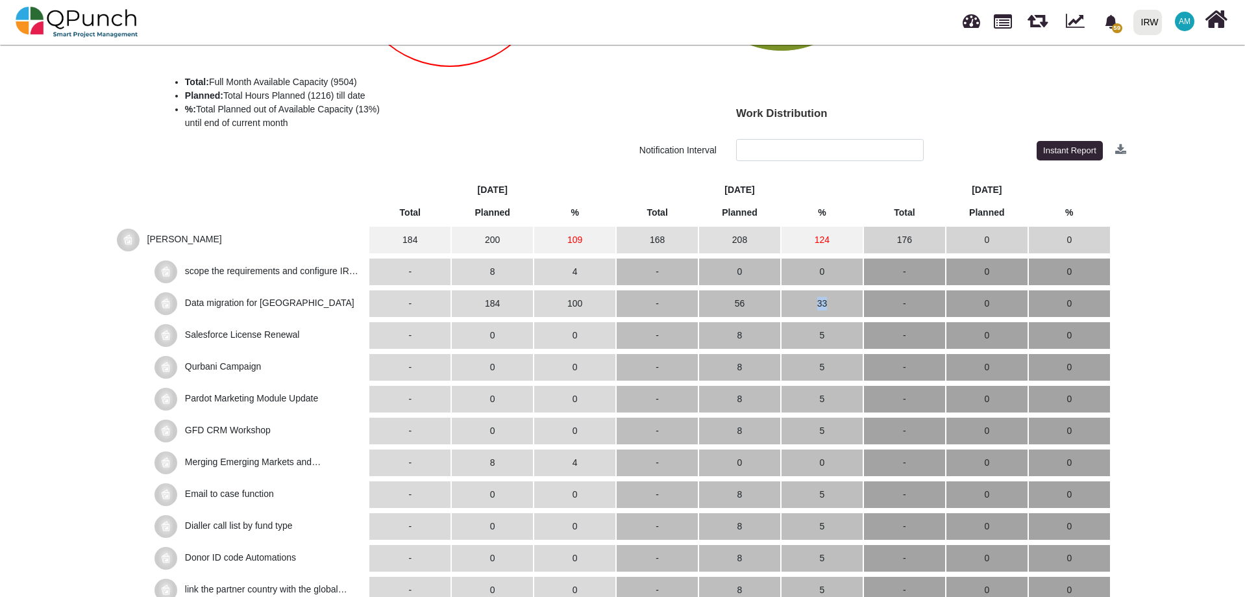
drag, startPoint x: 832, startPoint y: 303, endPoint x: 802, endPoint y: 310, distance: 31.3
click at [802, 310] on td "33" at bounding box center [822, 303] width 81 height 27
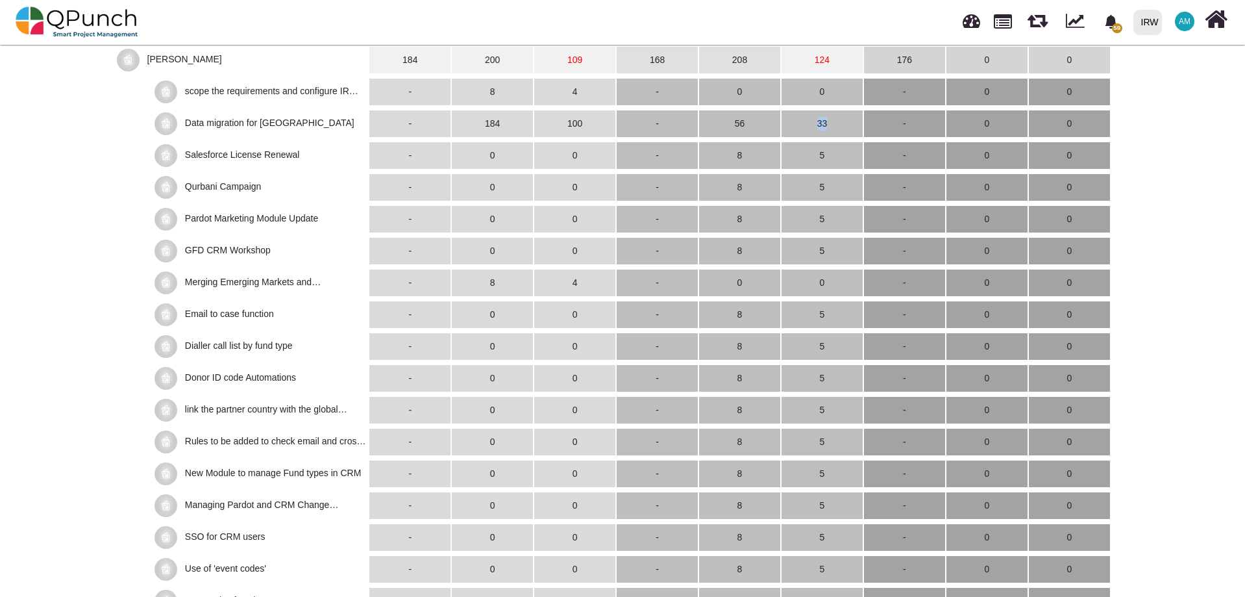
scroll to position [366, 0]
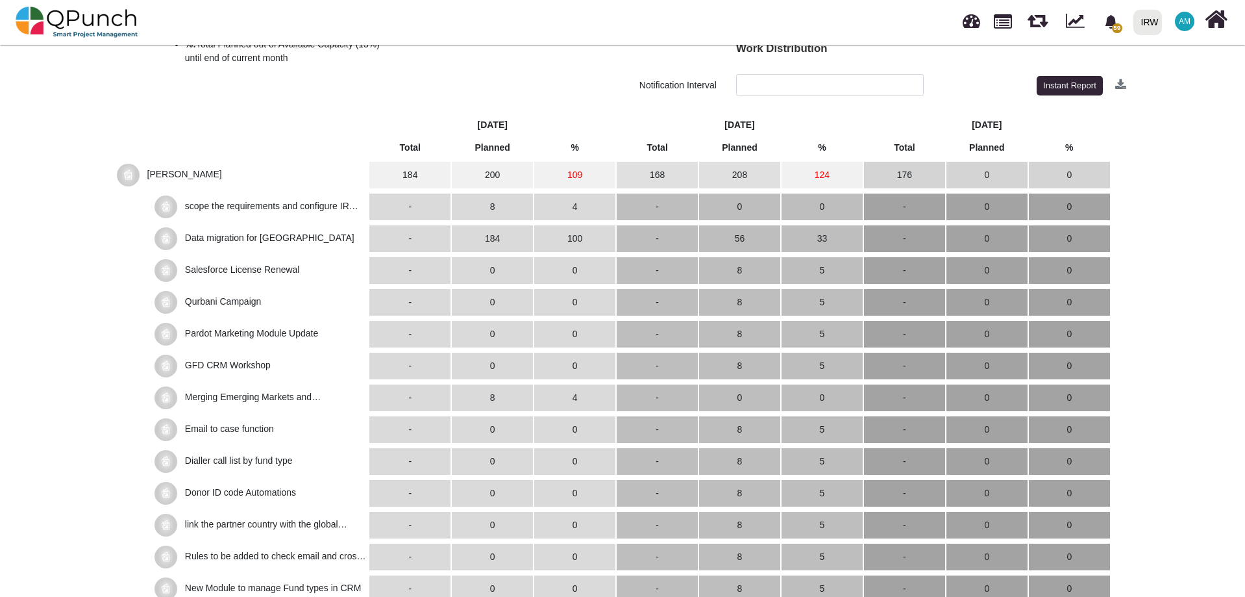
click at [1189, 316] on div "Your team GFD CRM Product is quite Underutilized (13%) ******* ******* 13% Tota…" at bounding box center [622, 587] width 1245 height 1711
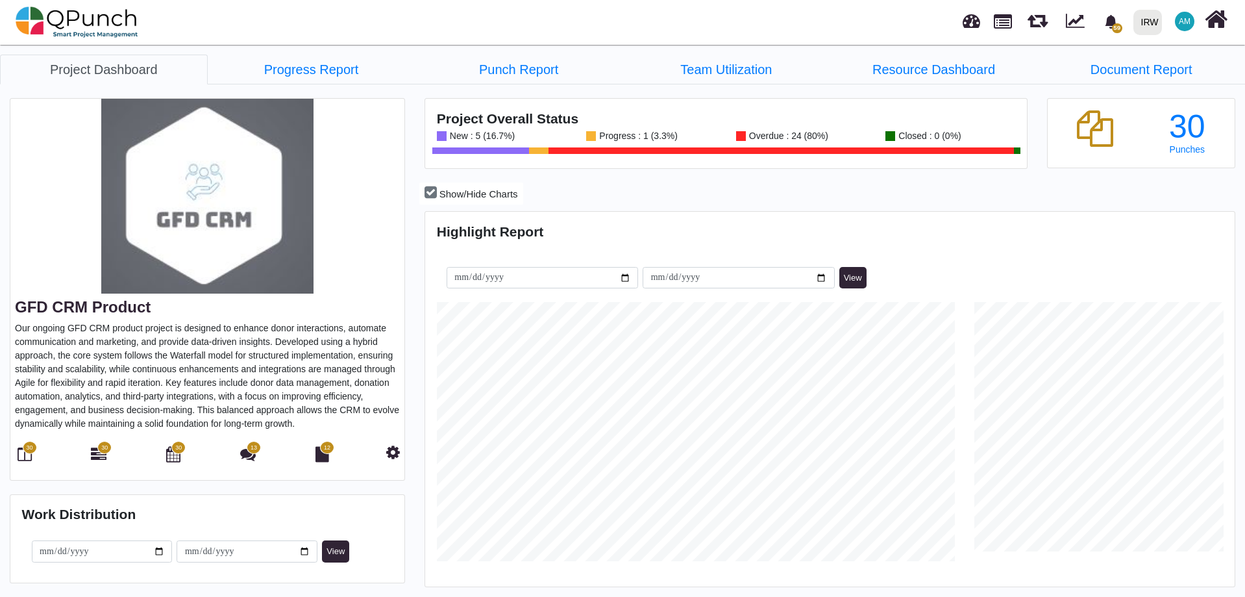
scroll to position [358, 806]
click at [31, 464] on div "30" at bounding box center [24, 455] width 19 height 22
click at [29, 458] on icon at bounding box center [25, 454] width 14 height 16
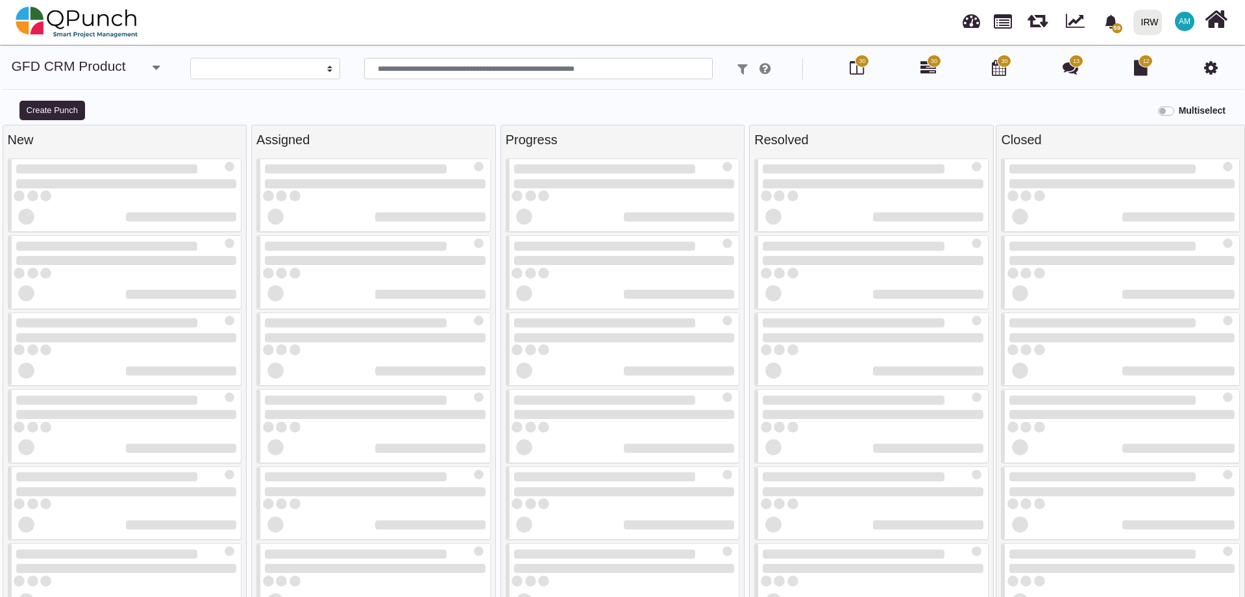
select select
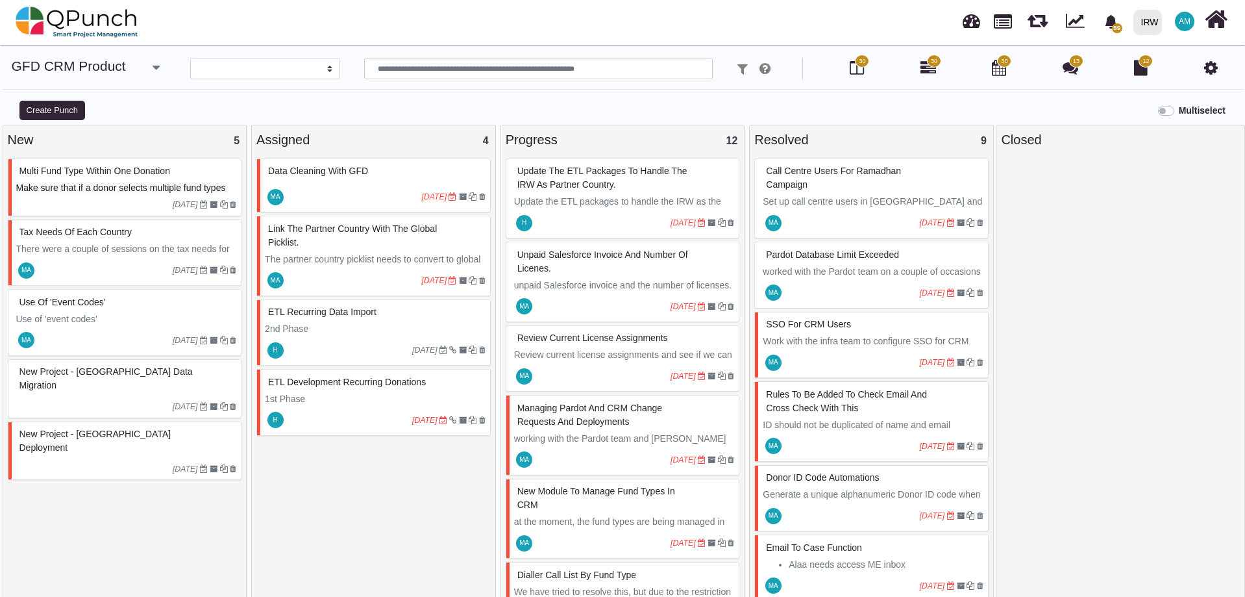
click at [344, 399] on p "1st Phase" at bounding box center [375, 399] width 221 height 14
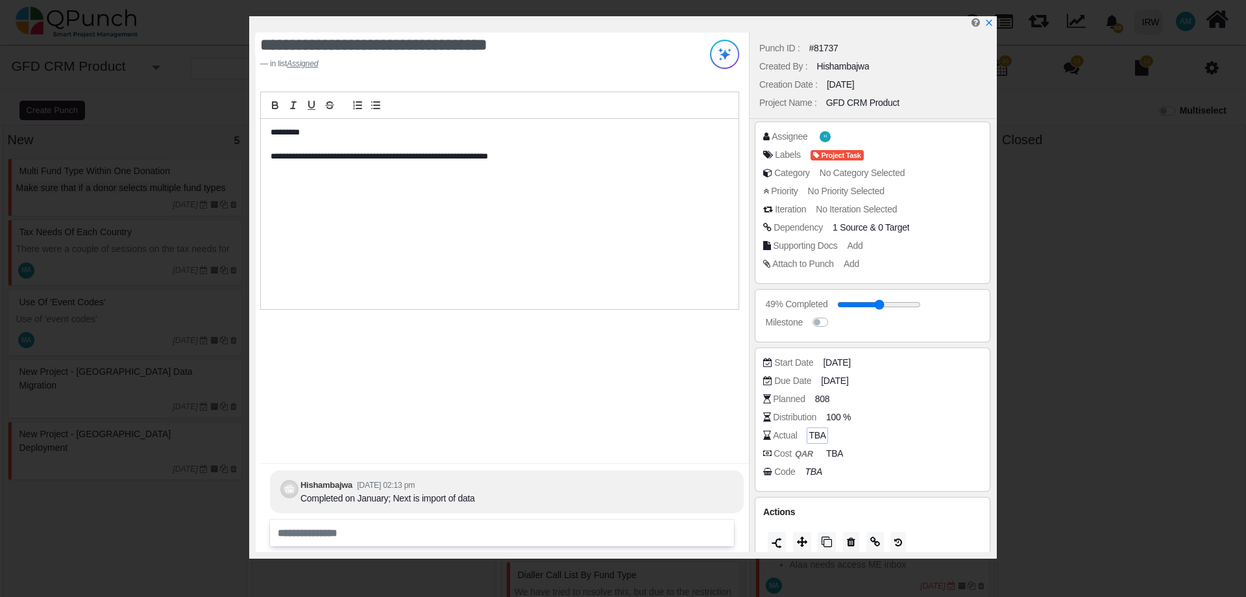
click at [816, 439] on span "TBA" at bounding box center [817, 435] width 17 height 14
drag, startPoint x: 832, startPoint y: 436, endPoint x: 799, endPoint y: 436, distance: 33.1
click at [799, 436] on div "Actual *" at bounding box center [875, 434] width 225 height 13
type input "*"
click at [697, 396] on div "**********" at bounding box center [502, 291] width 493 height 519
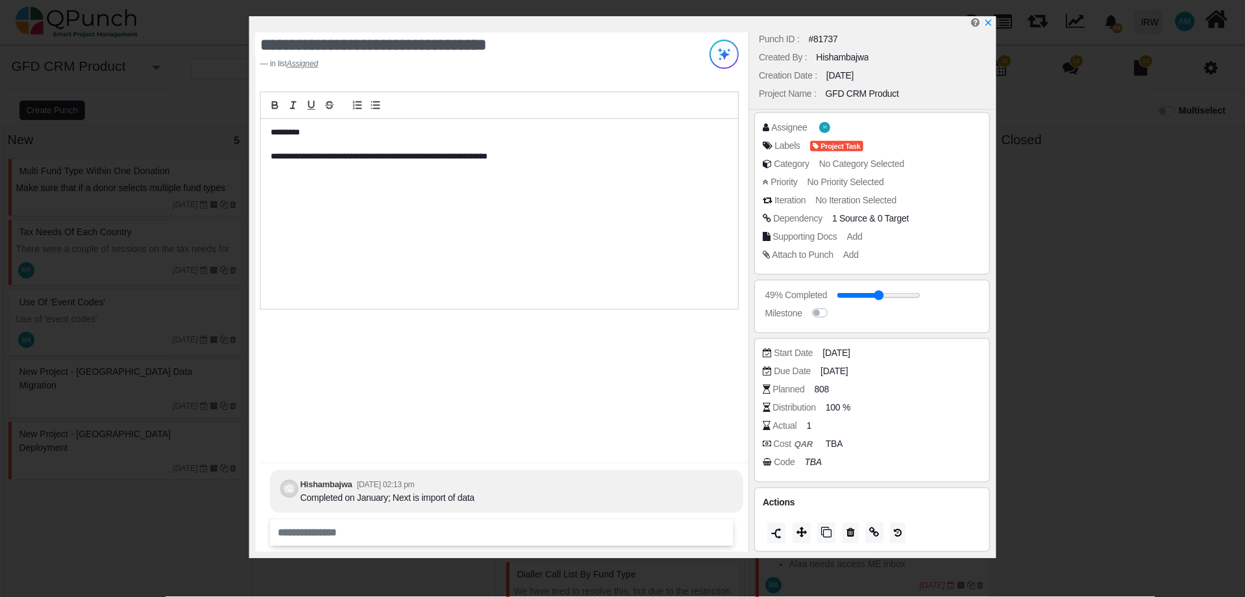
scroll to position [12, 0]
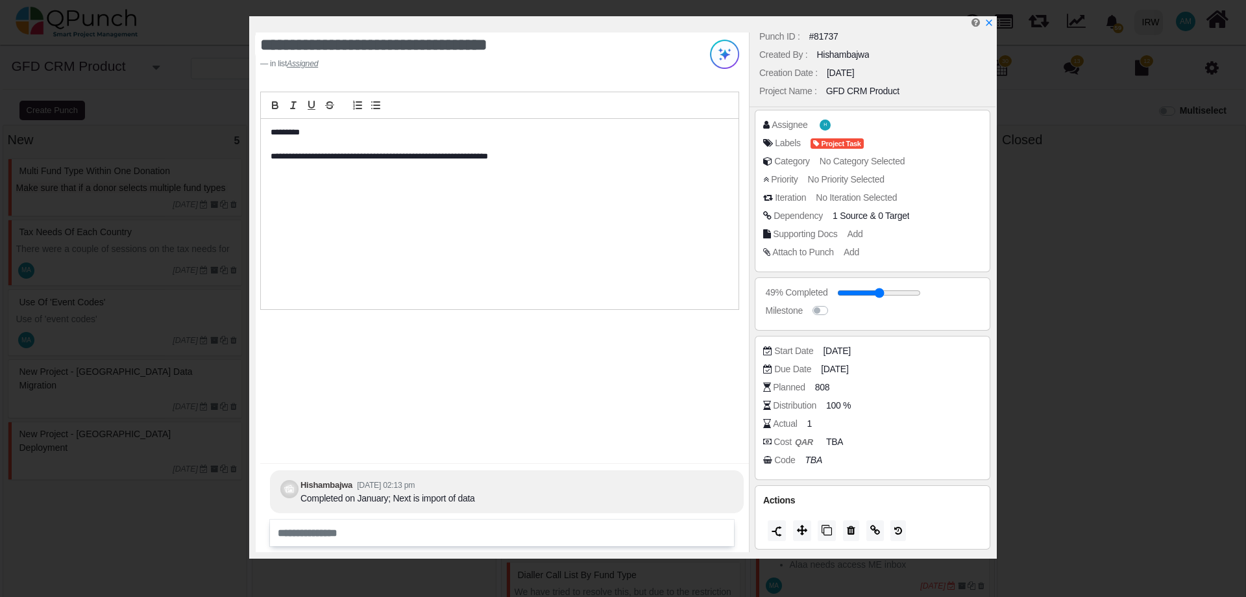
click at [994, 23] on div at bounding box center [626, 24] width 740 height 16
click at [985, 26] on icon "x" at bounding box center [989, 23] width 10 height 10
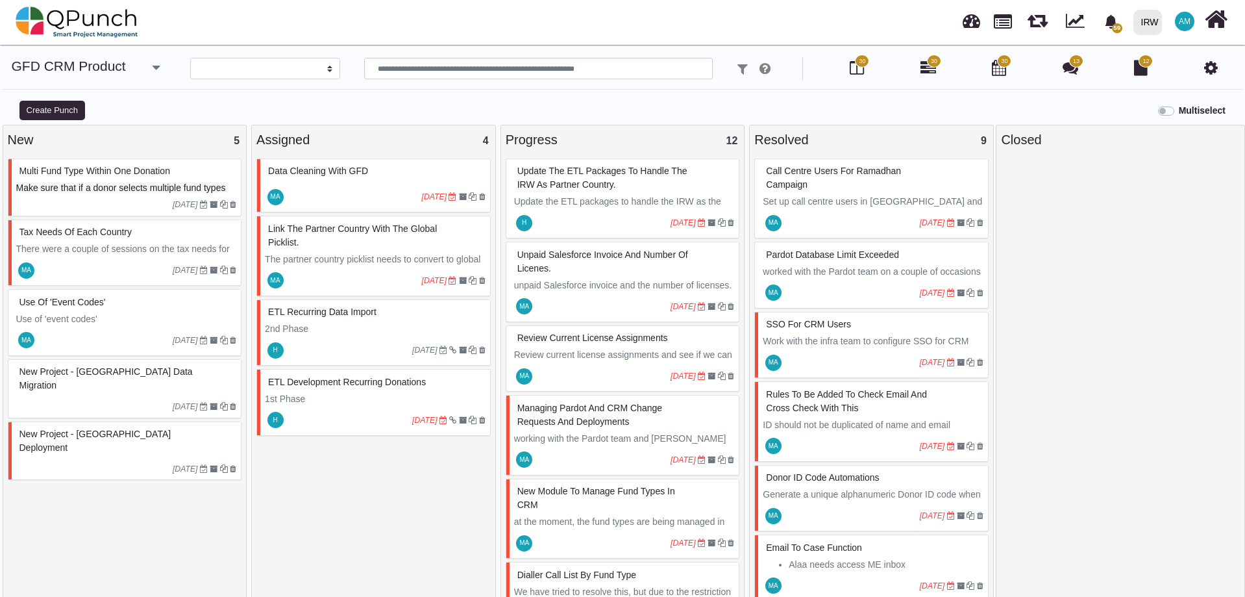
click at [325, 404] on p "1st Phase" at bounding box center [375, 399] width 221 height 14
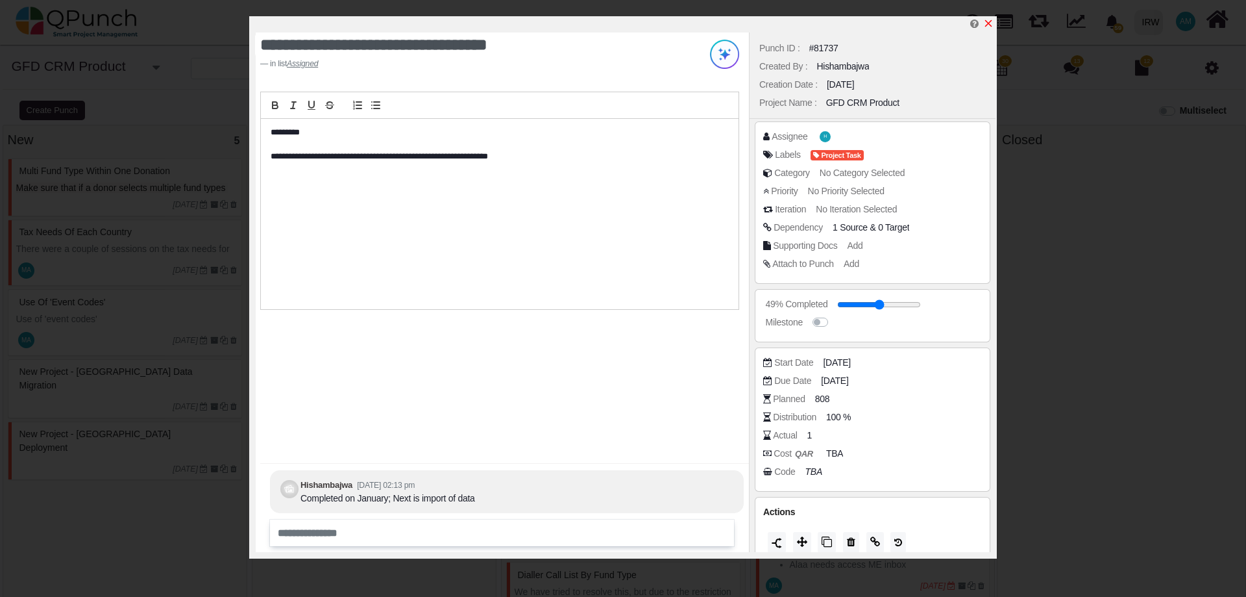
click at [986, 24] on icon "x" at bounding box center [989, 23] width 10 height 10
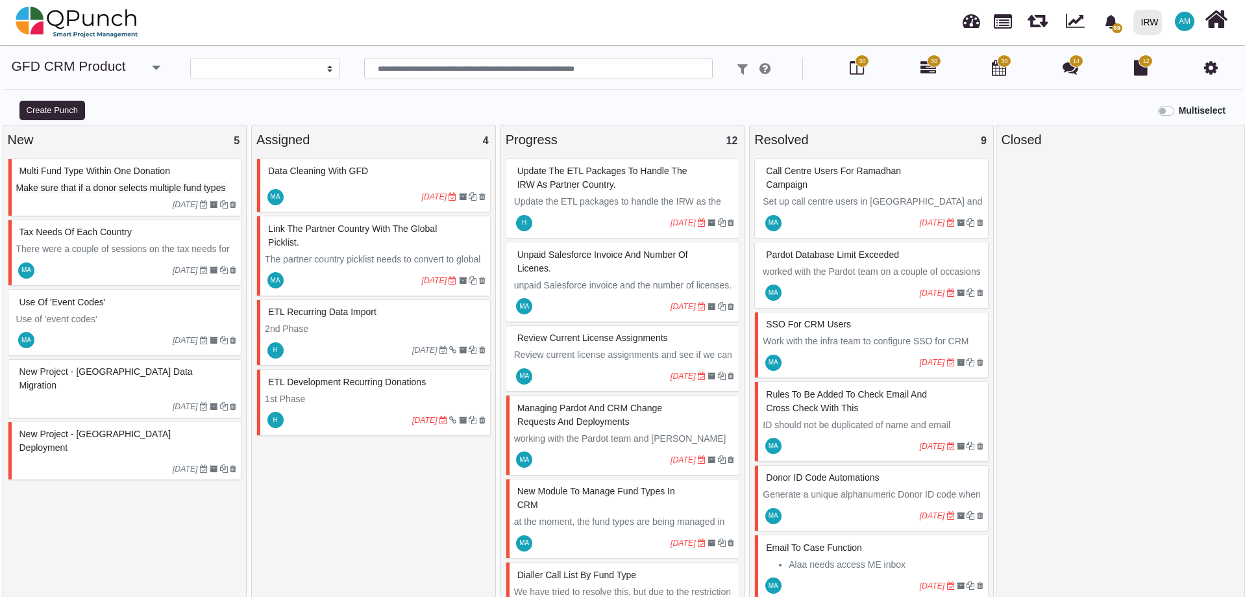
click at [1205, 71] on icon at bounding box center [1211, 68] width 14 height 16
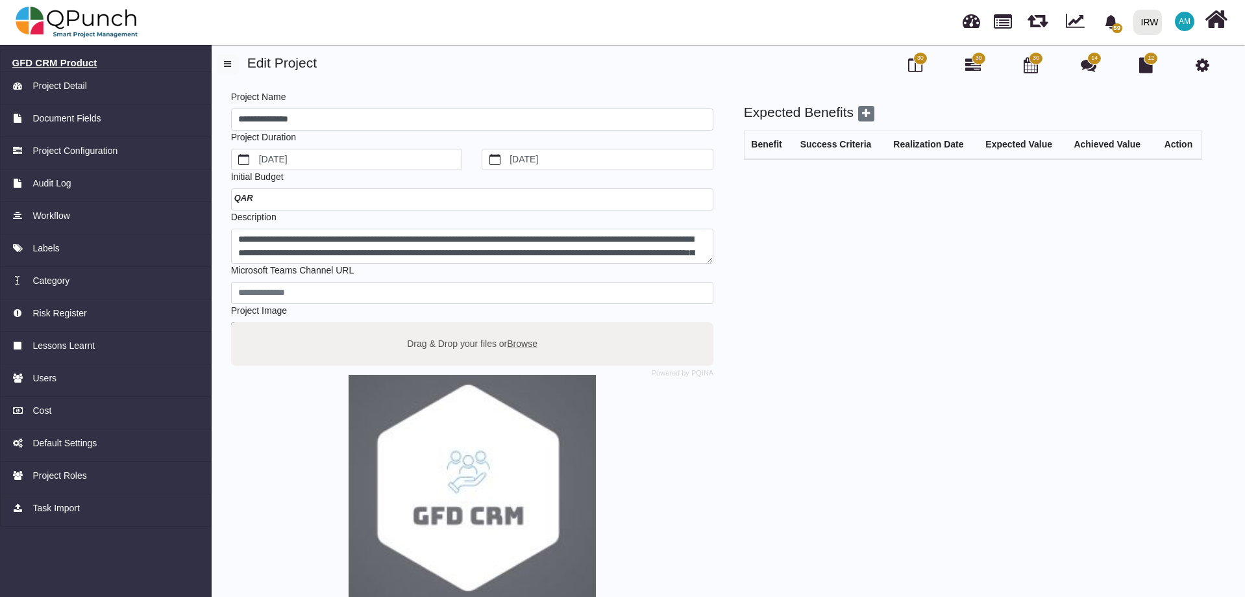
click at [50, 57] on h6 "GFD CRM Product" at bounding box center [106, 63] width 188 height 12
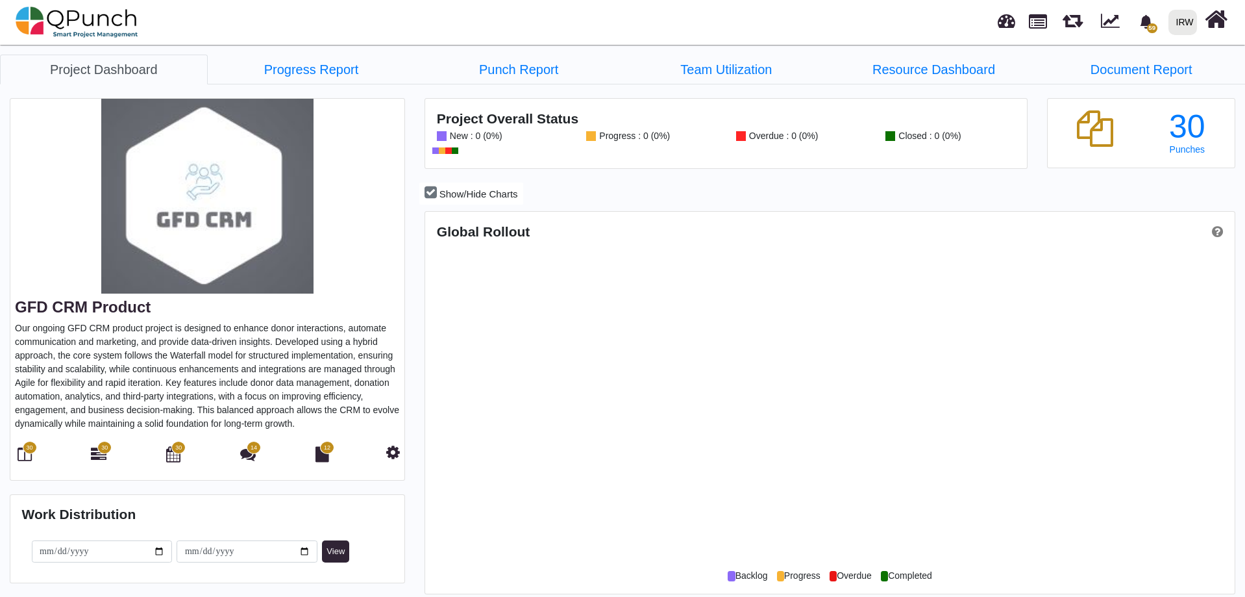
scroll to position [358, 806]
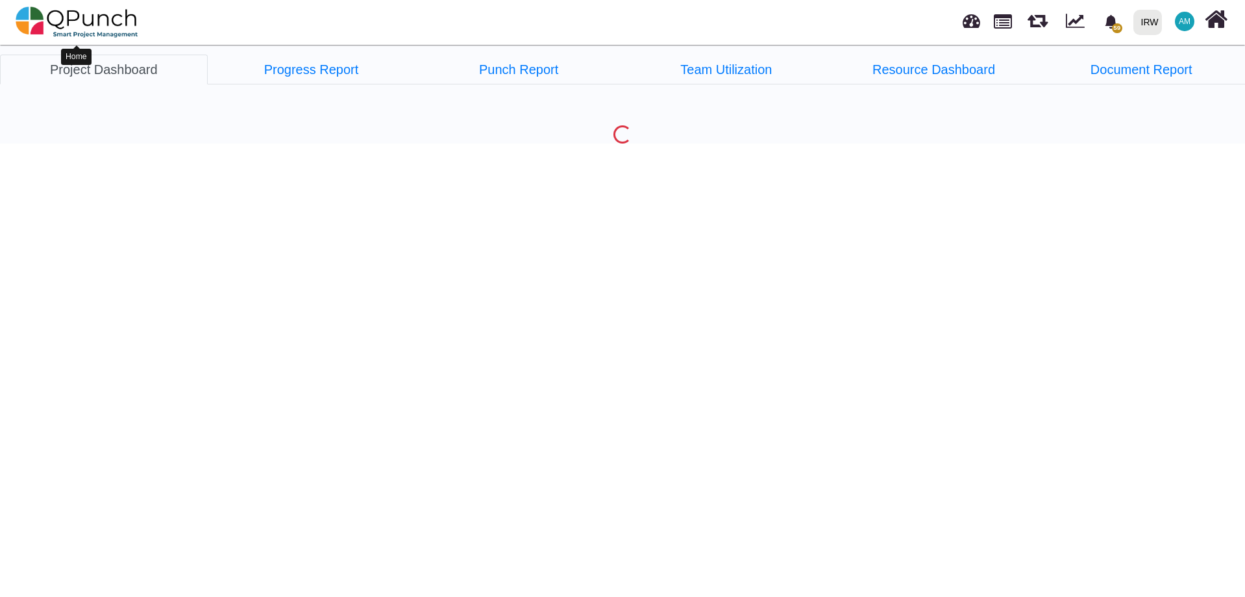
click at [75, 21] on img at bounding box center [77, 22] width 123 height 39
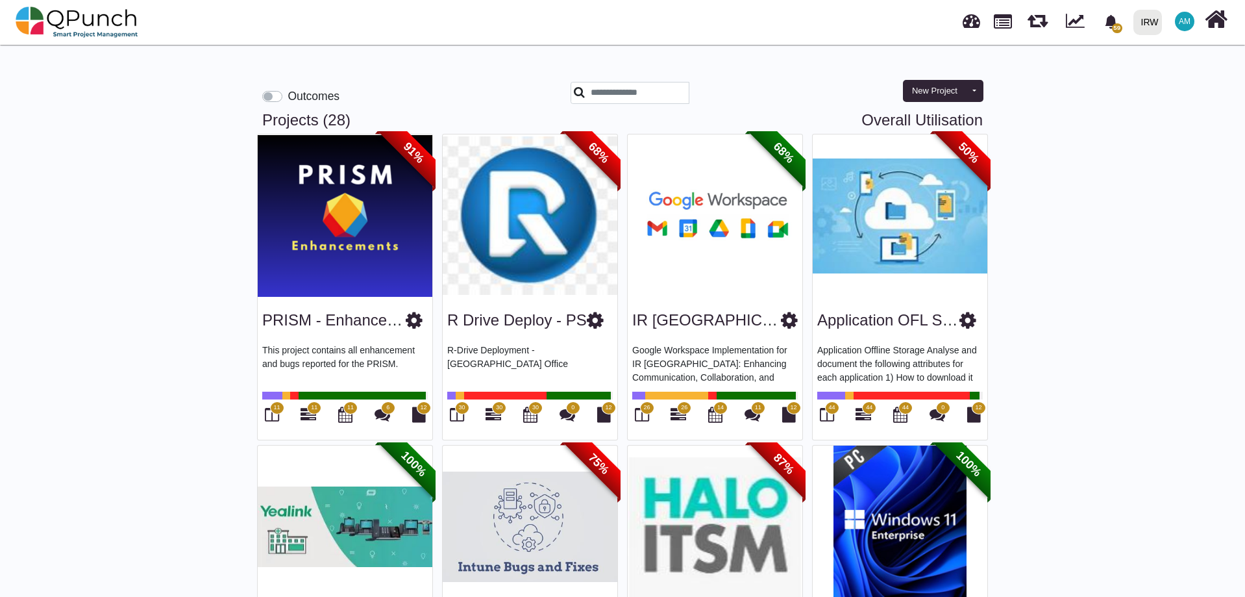
click at [327, 330] on div "PRISM - Enhancements" at bounding box center [345, 317] width 166 height 33
click at [328, 324] on link "PRISM - Enhancements" at bounding box center [345, 320] width 167 height 18
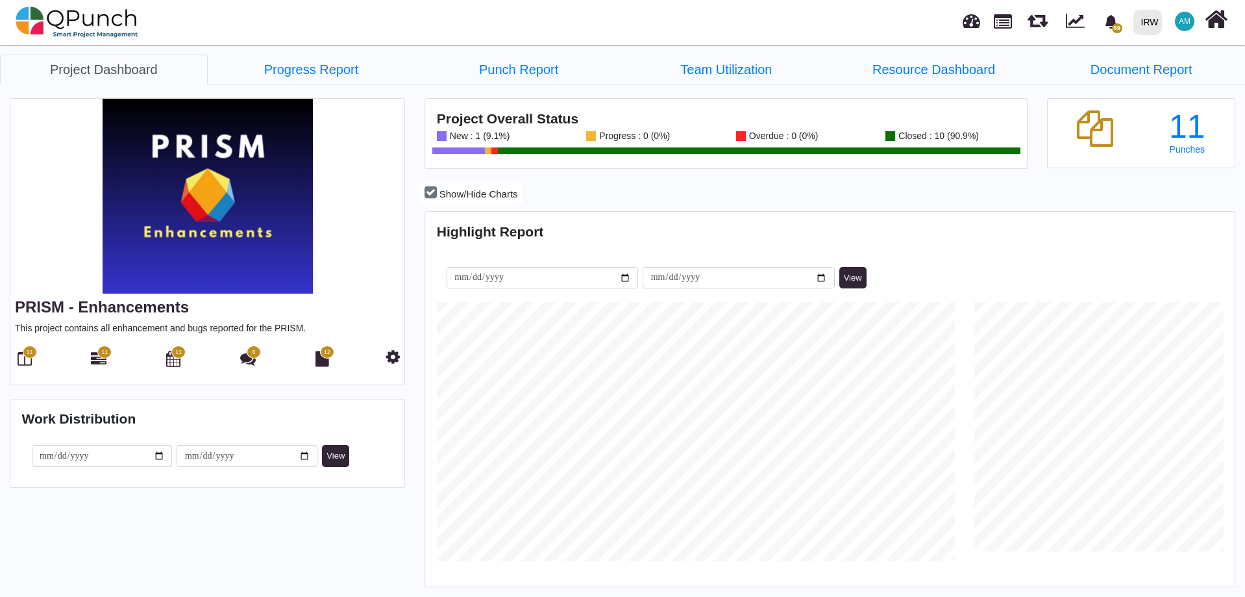
scroll to position [358, 806]
click at [21, 361] on icon at bounding box center [25, 359] width 14 height 16
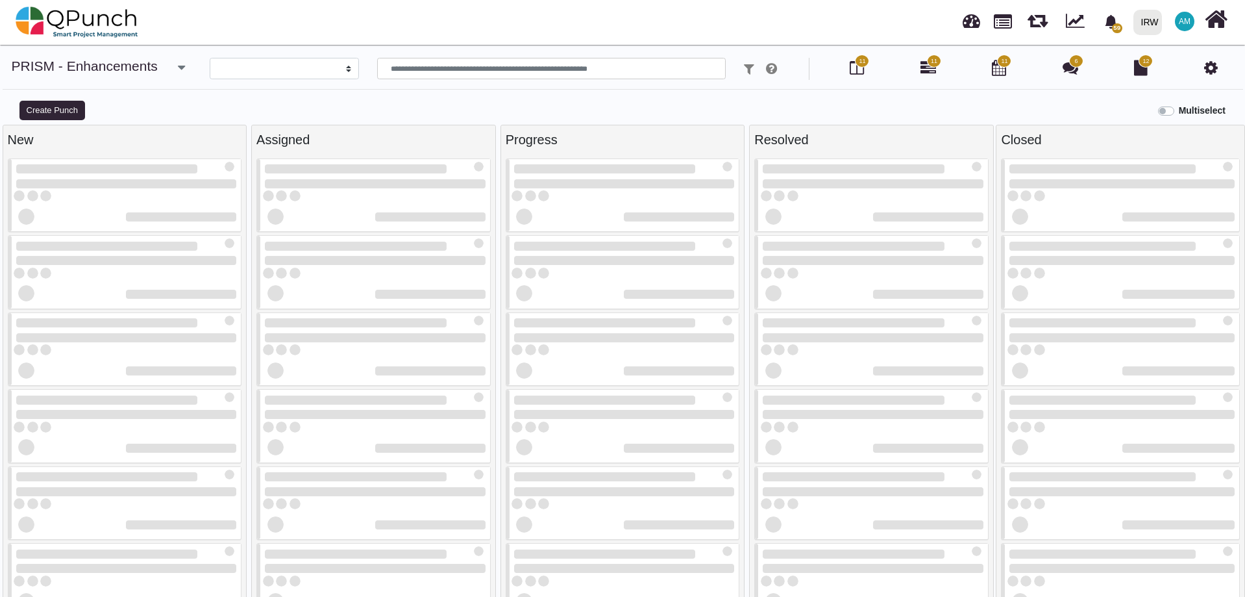
select select
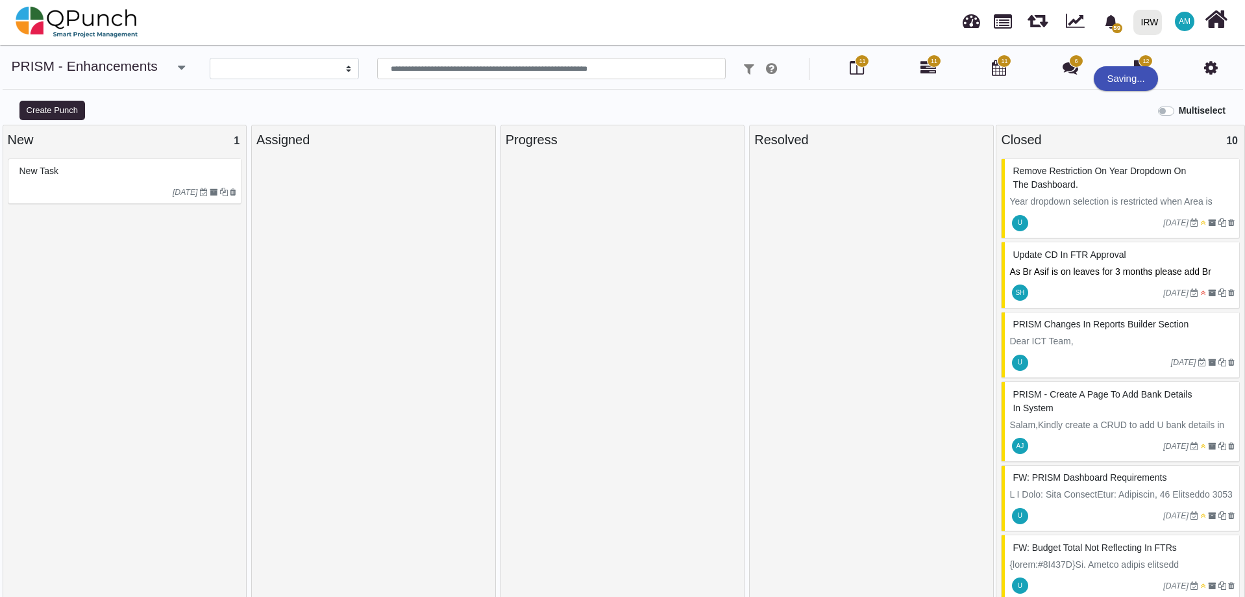
click at [1217, 69] on icon at bounding box center [1211, 68] width 14 height 16
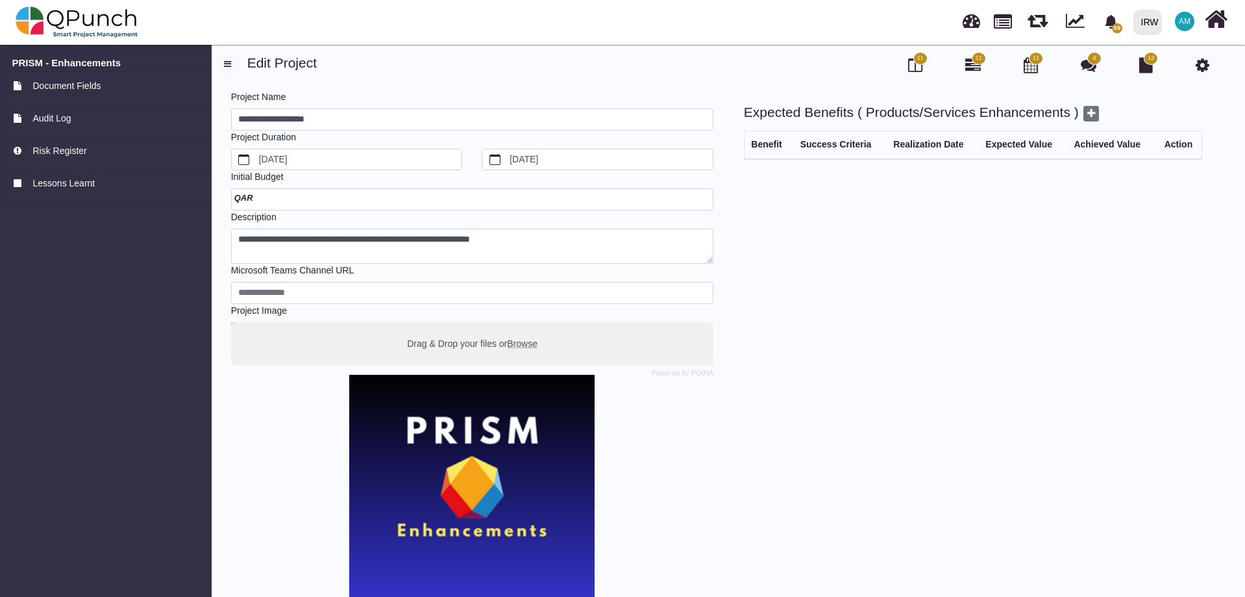
click at [1200, 68] on icon at bounding box center [1203, 65] width 14 height 16
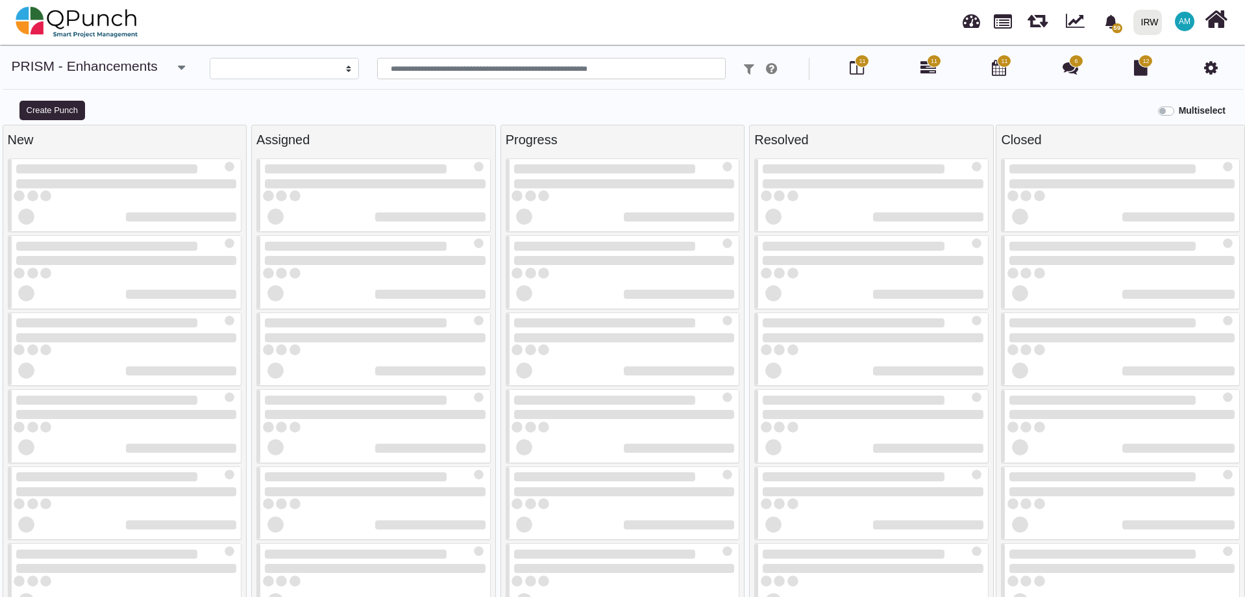
select select
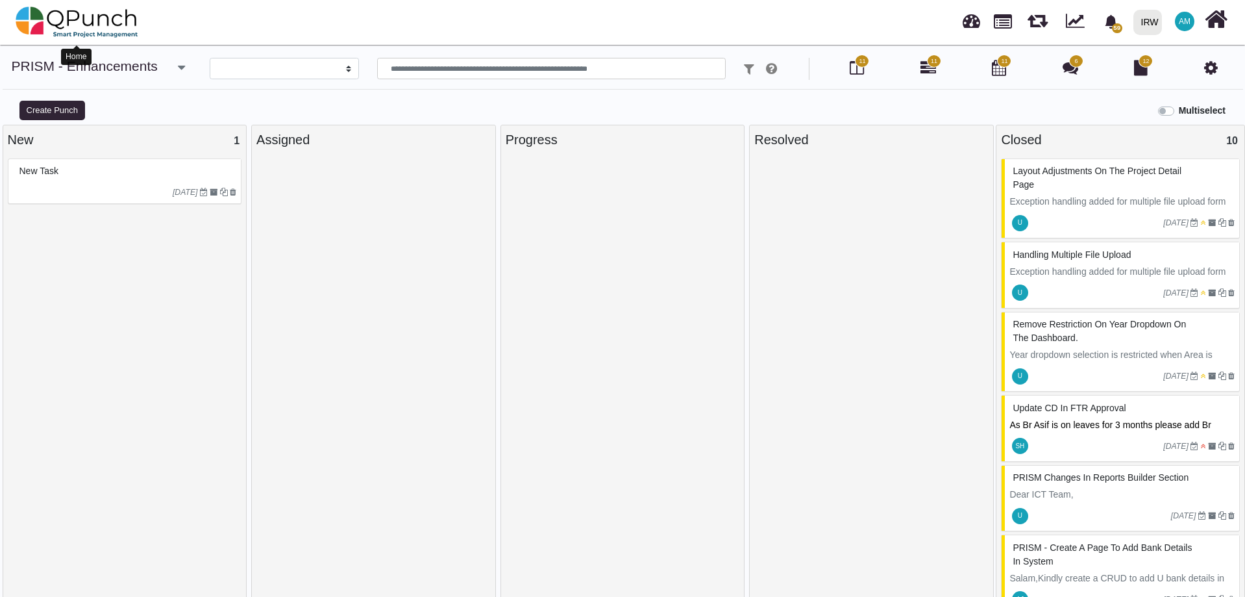
click at [51, 10] on img at bounding box center [77, 22] width 123 height 39
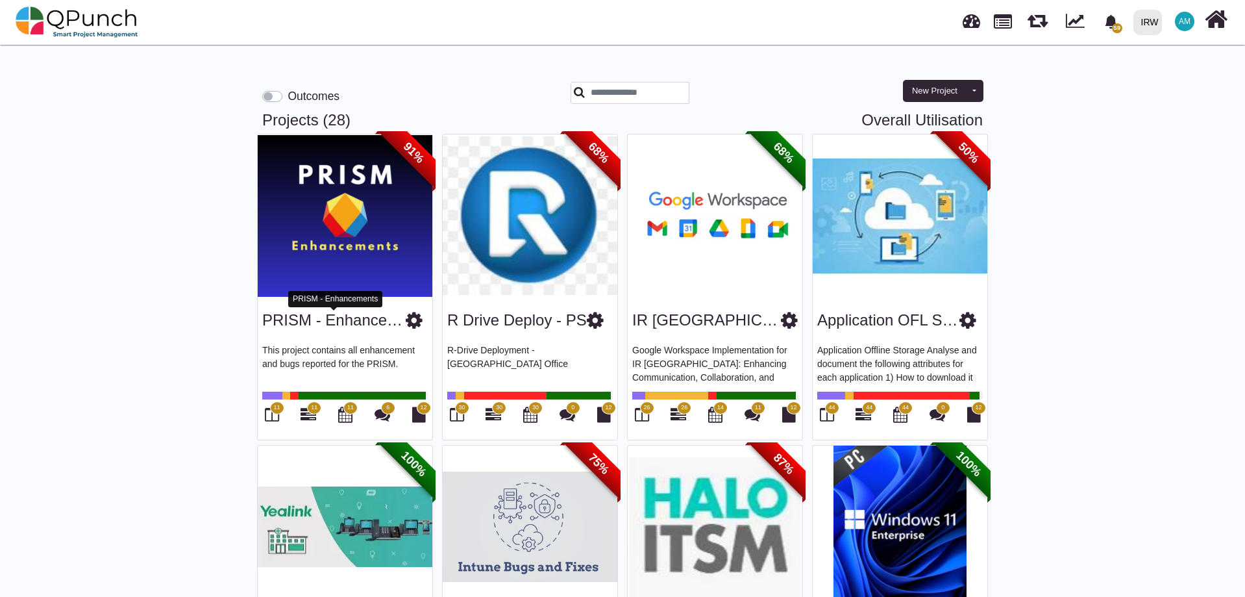
click at [295, 311] on link "PRISM - Enhancements" at bounding box center [345, 320] width 167 height 18
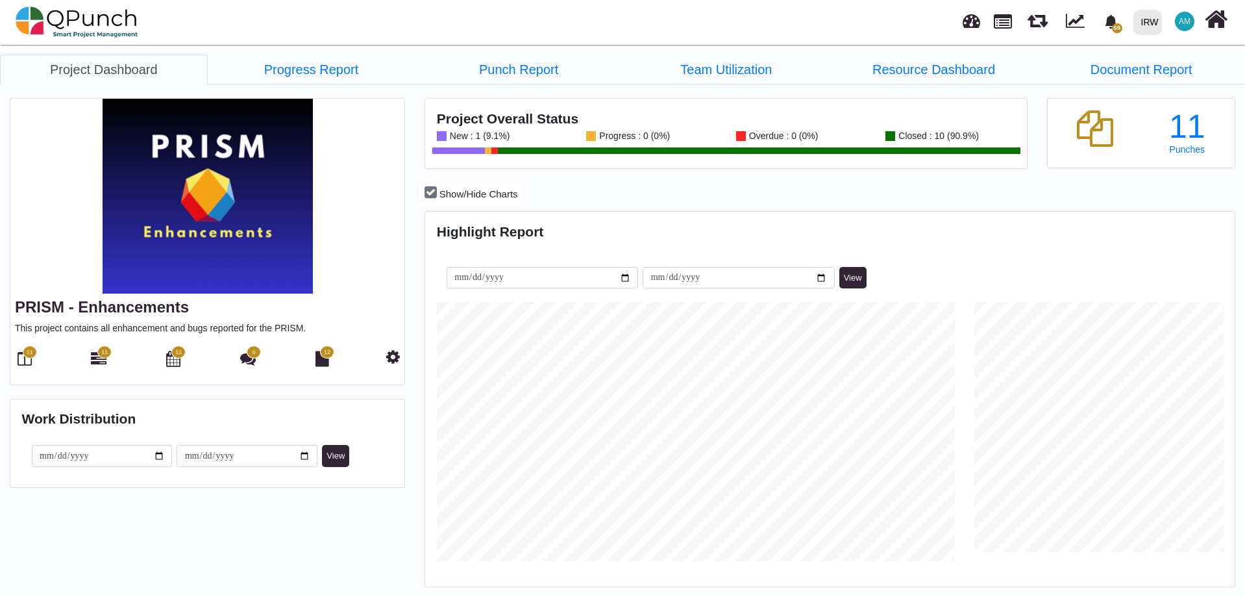
scroll to position [358, 806]
click at [32, 364] on div "11" at bounding box center [24, 360] width 19 height 22
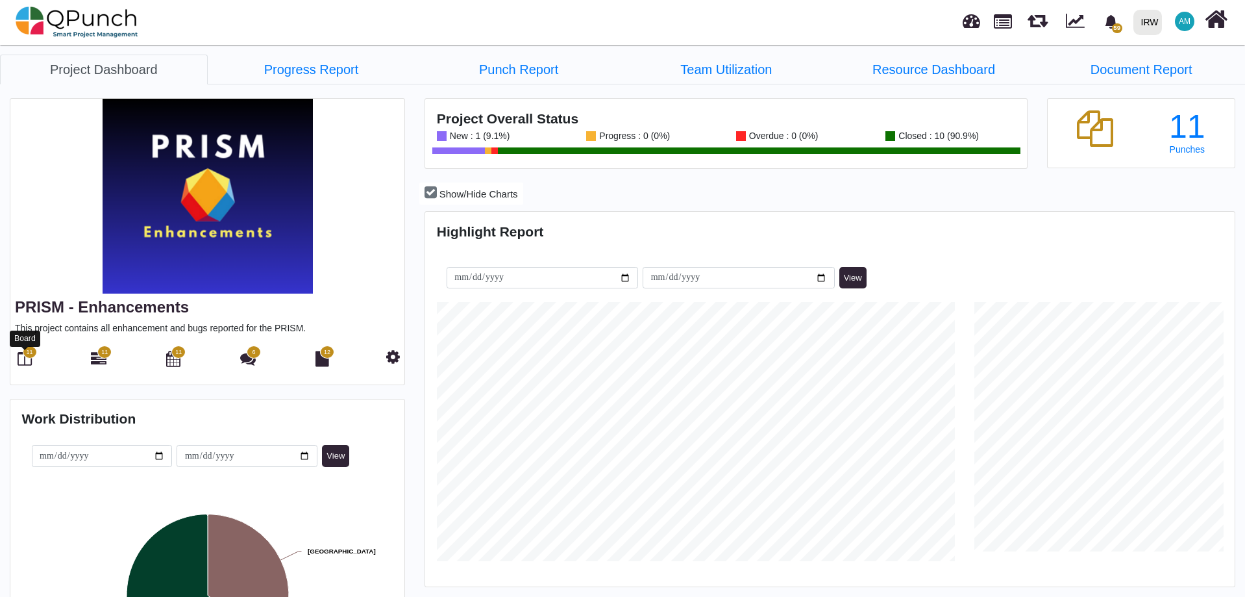
drag, startPoint x: 25, startPoint y: 364, endPoint x: 27, endPoint y: 356, distance: 8.0
click at [25, 364] on icon at bounding box center [25, 359] width 14 height 16
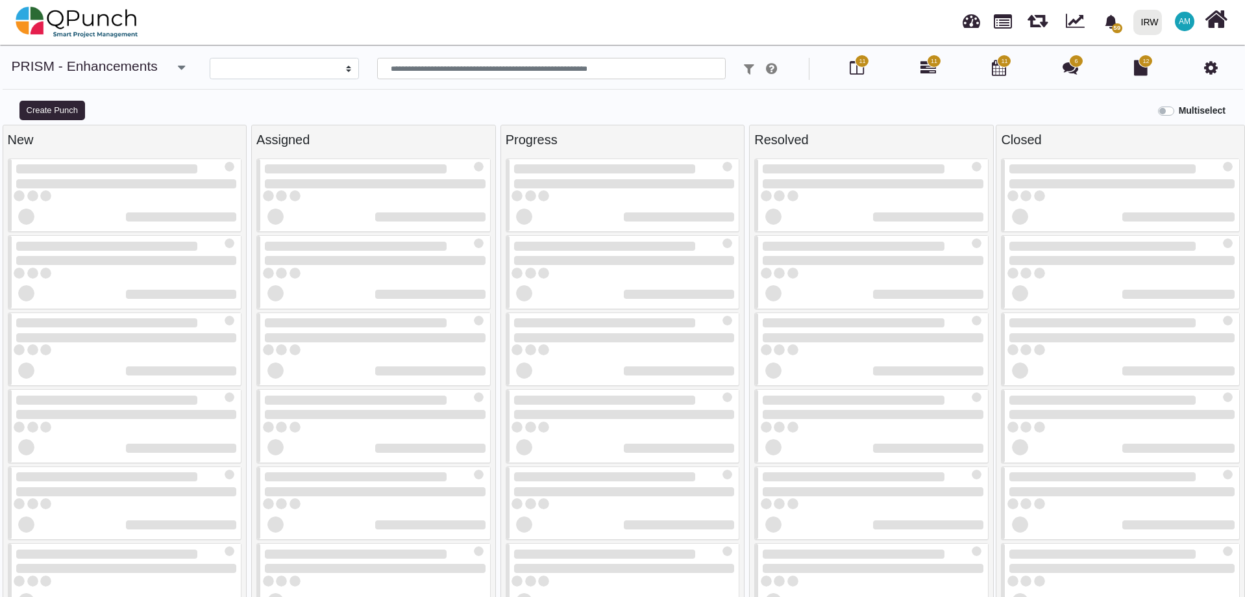
select select
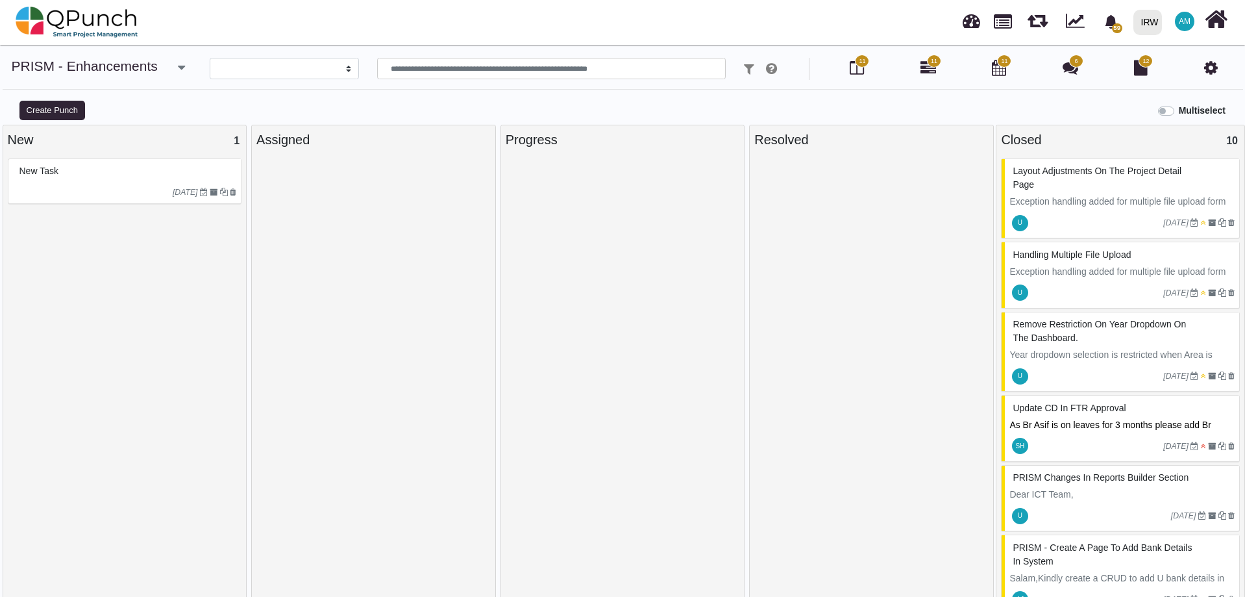
click at [69, 182] on div "[DATE]" at bounding box center [127, 192] width 230 height 21
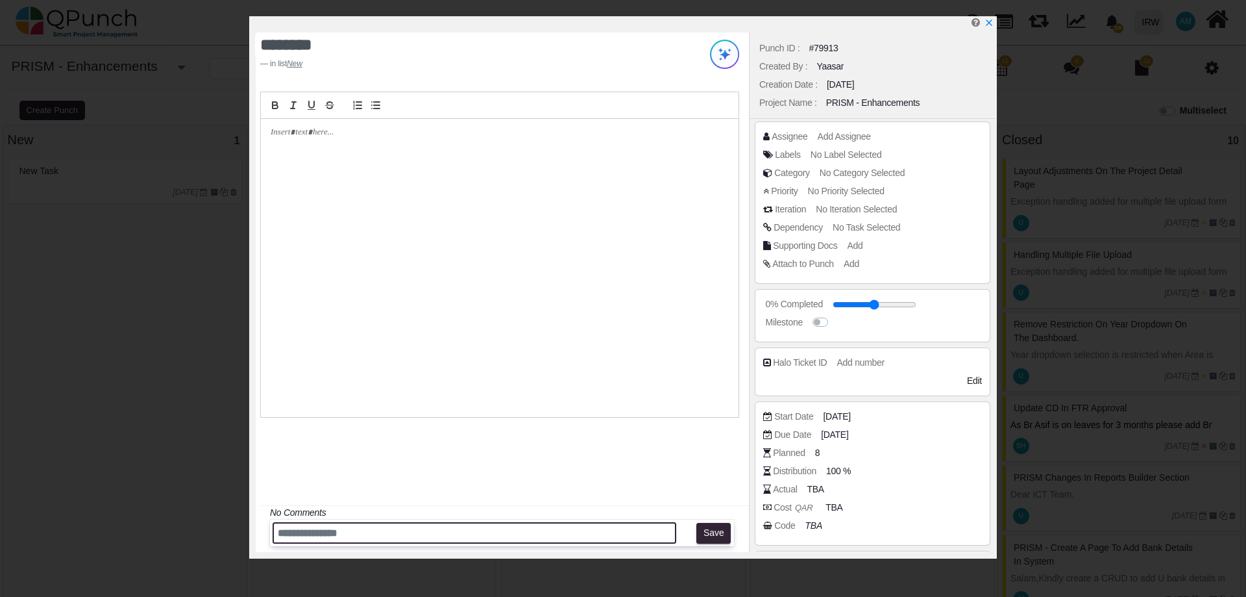
click at [478, 532] on input "text" at bounding box center [475, 532] width 404 height 21
click at [517, 449] on div "******** in list New No Comments Save" at bounding box center [502, 291] width 493 height 519
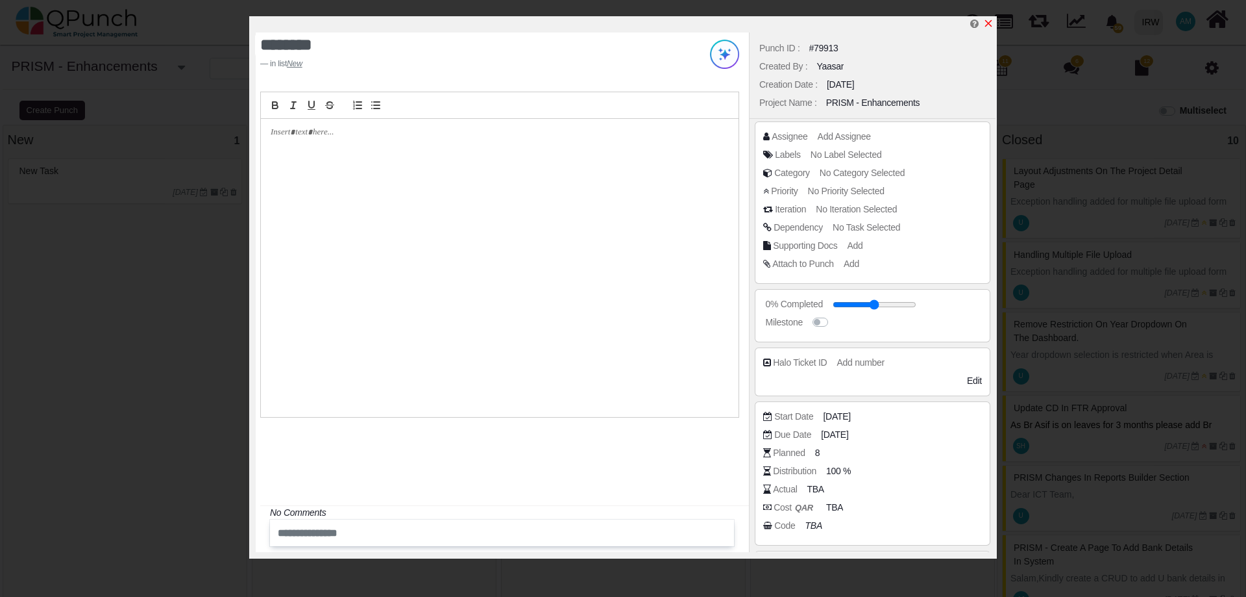
click at [989, 27] on icon "x" at bounding box center [989, 23] width 10 height 10
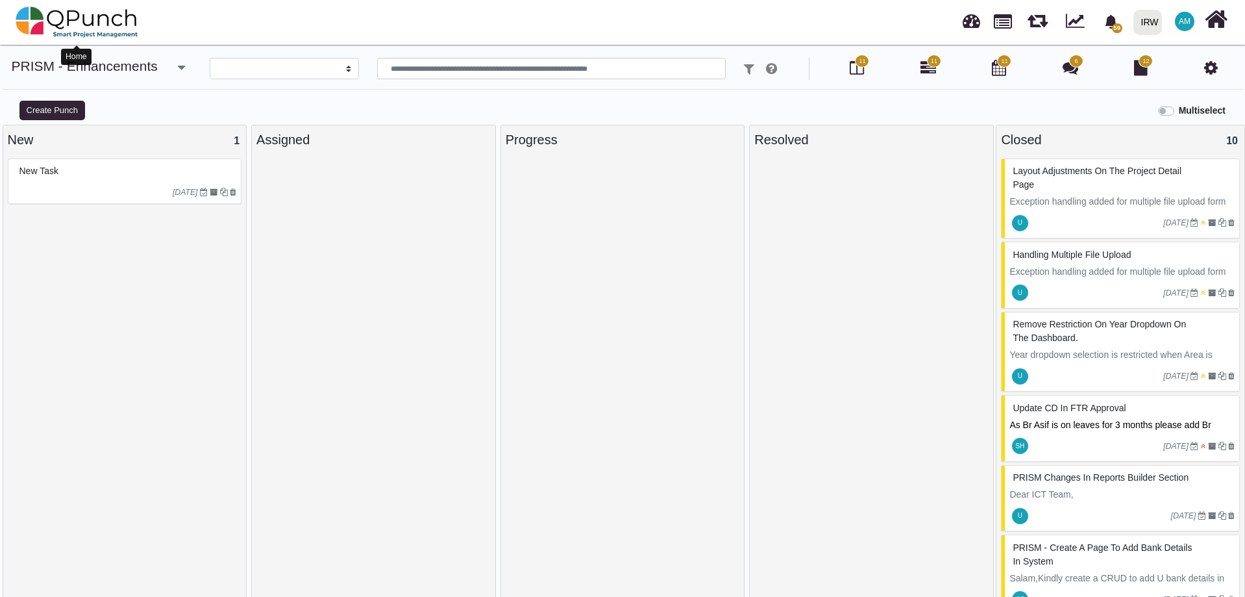
click at [38, 21] on img at bounding box center [77, 22] width 123 height 39
